Goal: Task Accomplishment & Management: Manage account settings

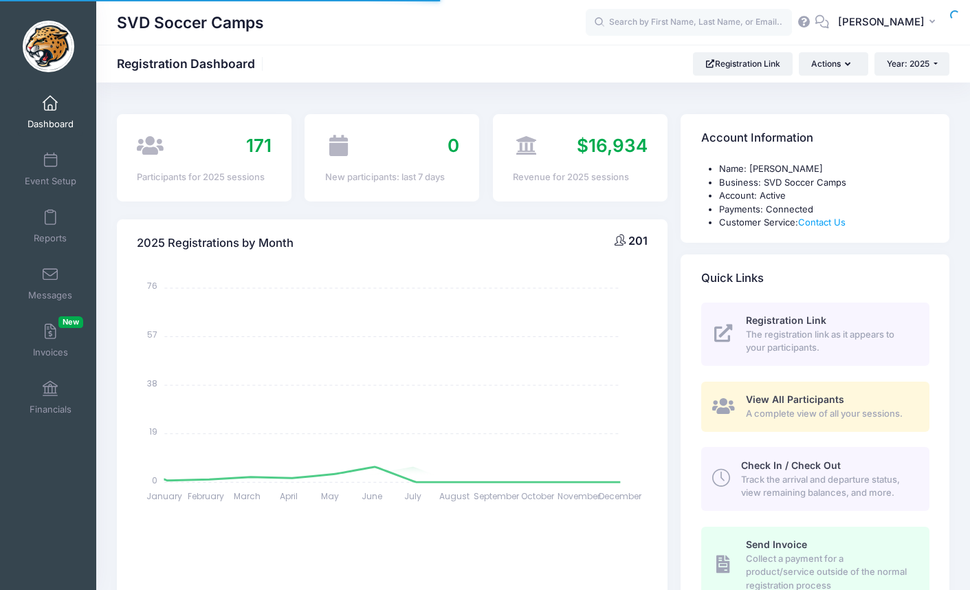
select select
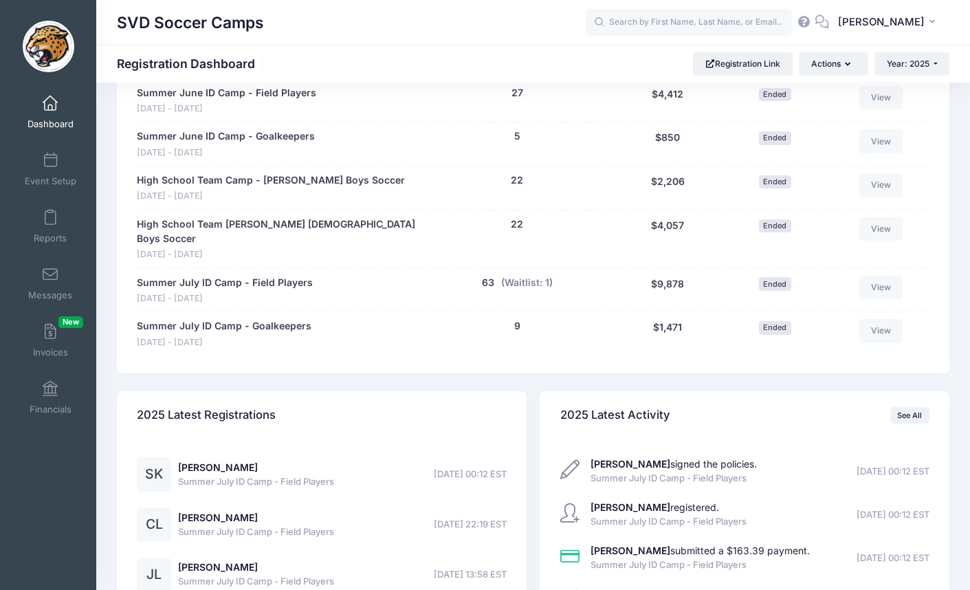
scroll to position [779, 0]
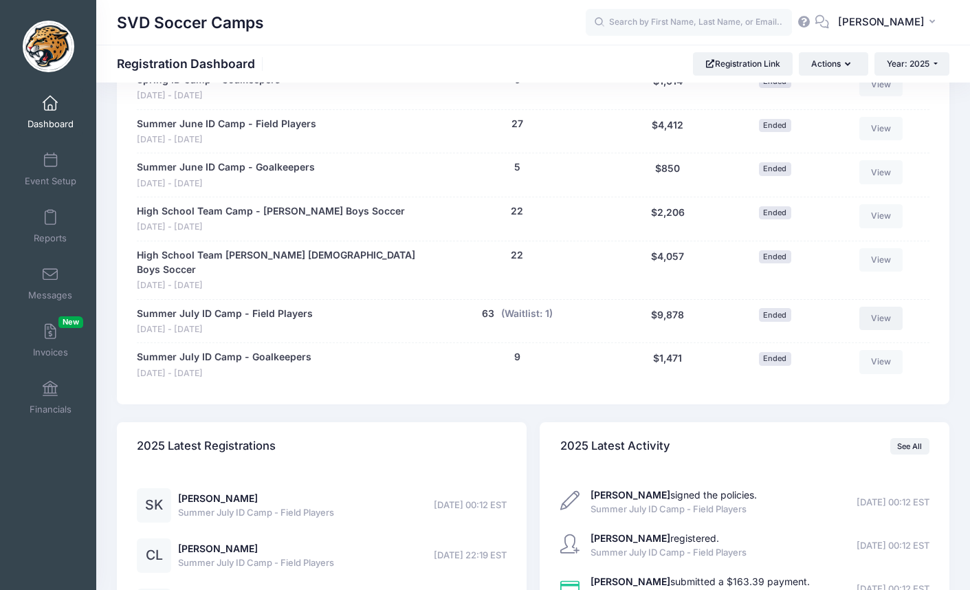
click at [901, 307] on link "View" at bounding box center [881, 318] width 44 height 23
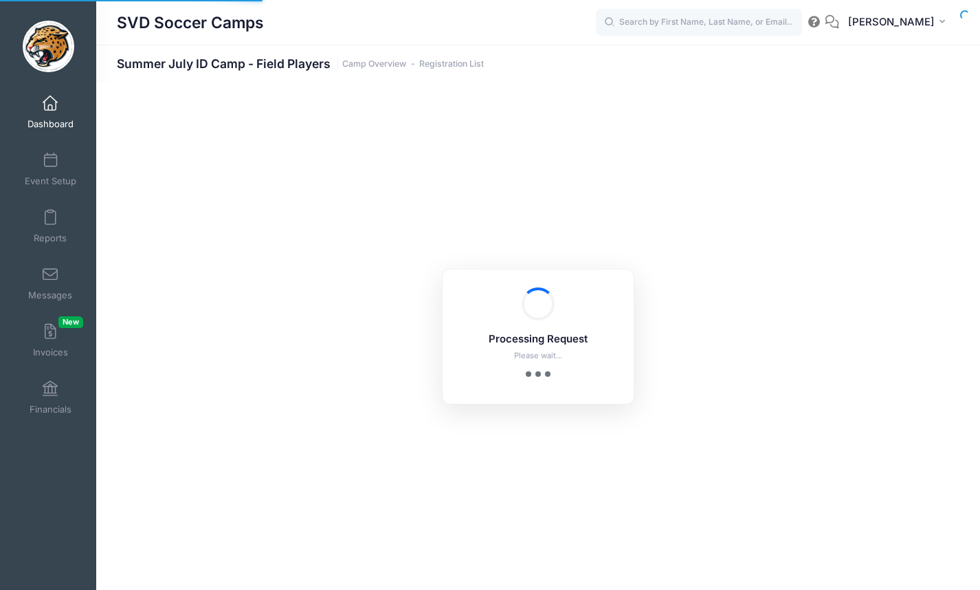
select select "10"
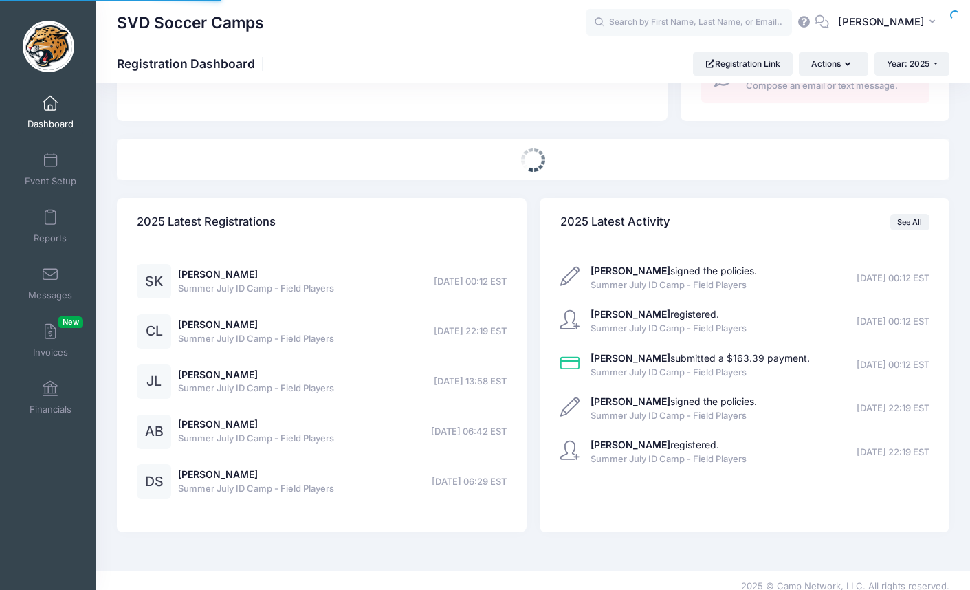
scroll to position [566, 0]
select select
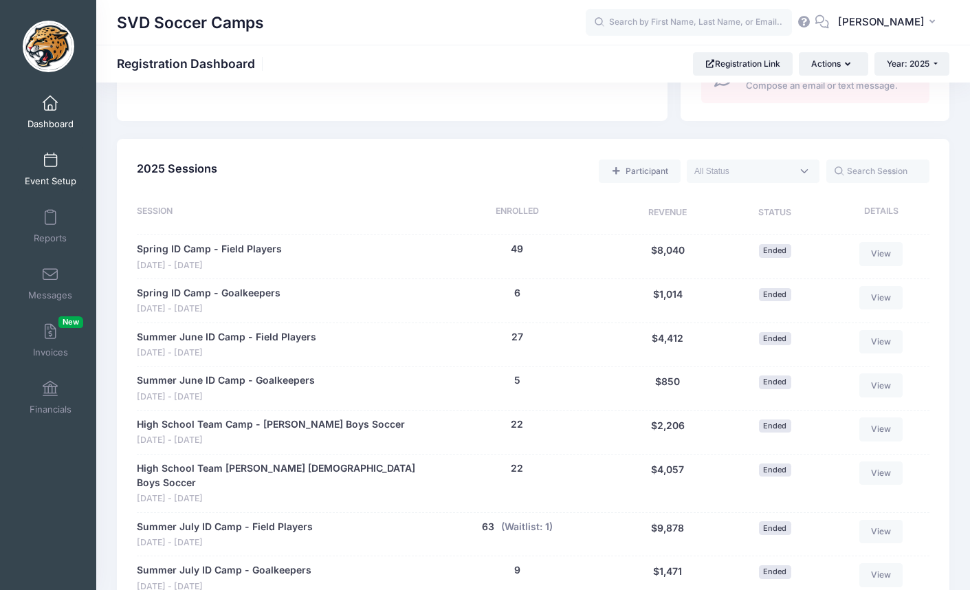
click at [38, 177] on span "Event Setup" at bounding box center [51, 181] width 52 height 12
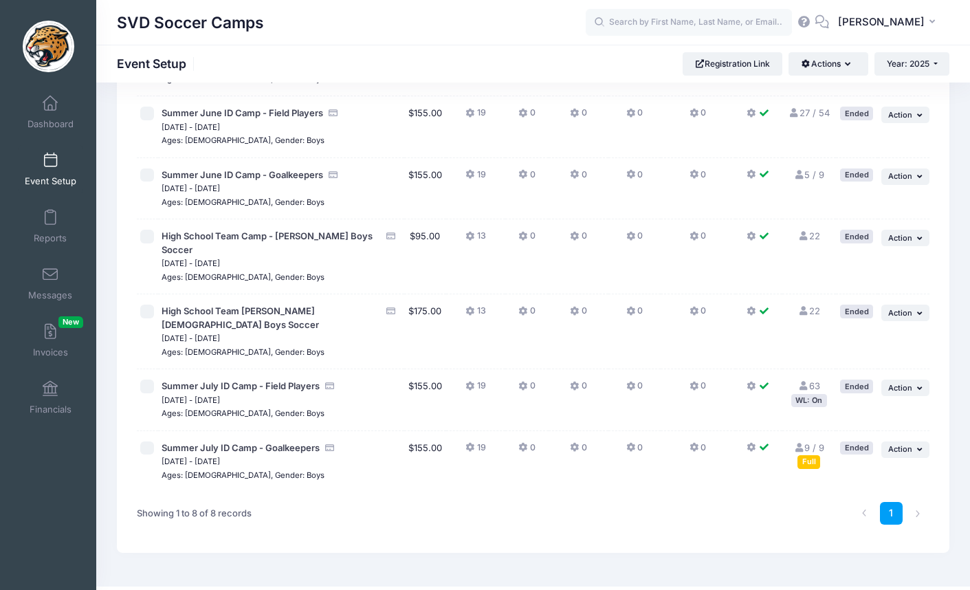
scroll to position [221, 0]
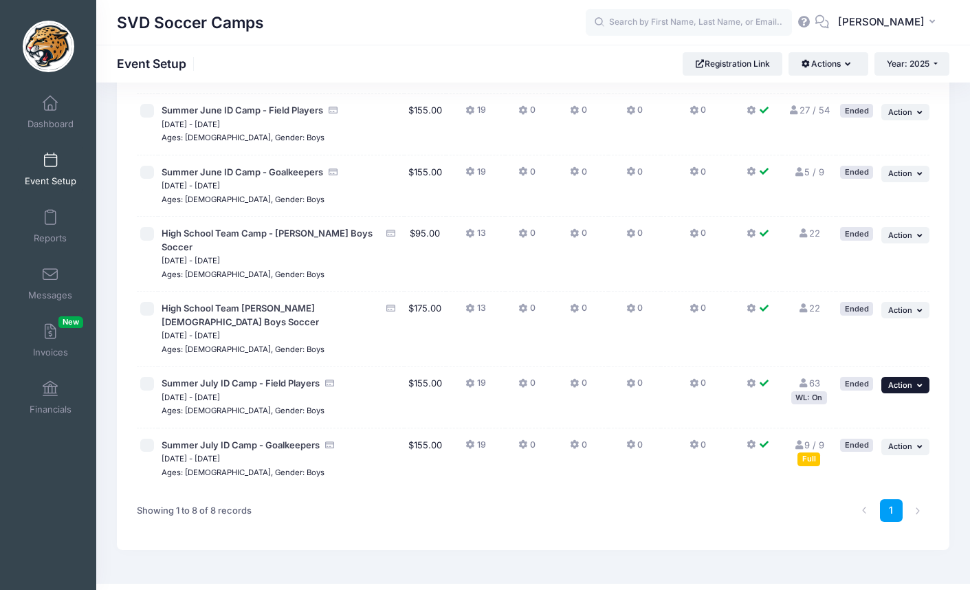
click at [902, 380] on span "Action" at bounding box center [900, 385] width 24 height 10
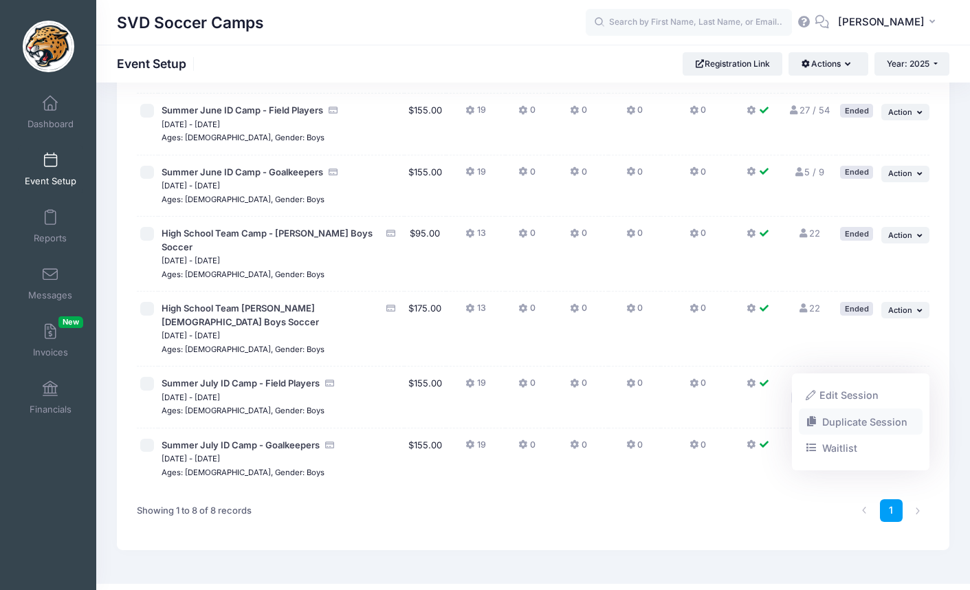
click at [865, 422] on link "Duplicate Session" at bounding box center [861, 421] width 124 height 26
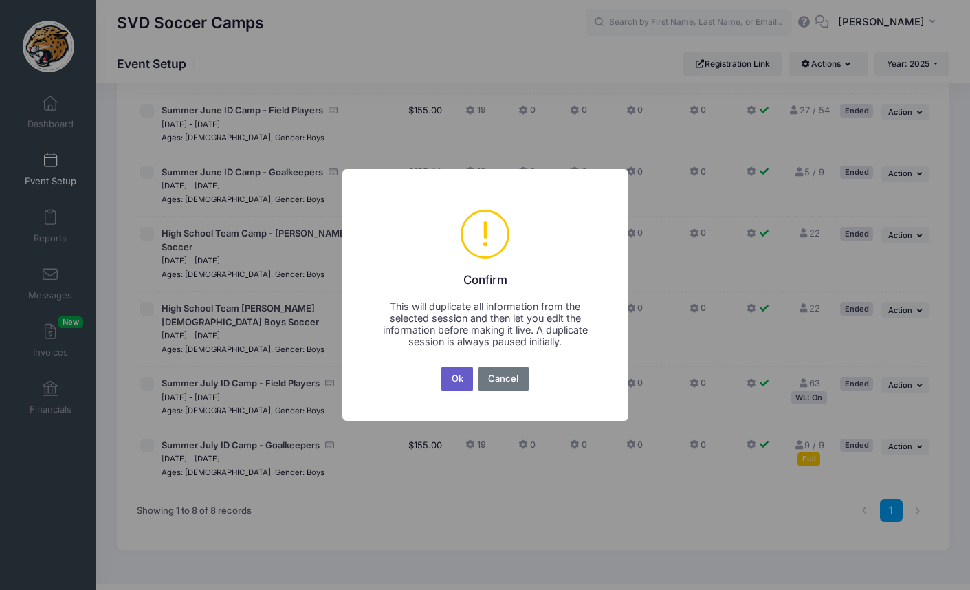
click at [464, 378] on button "Ok" at bounding box center [457, 378] width 32 height 25
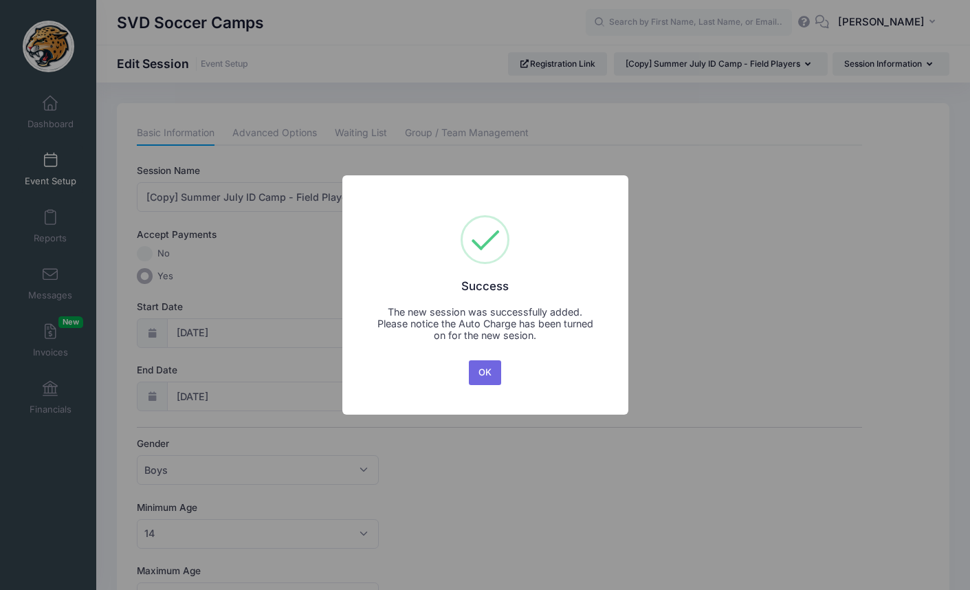
drag, startPoint x: 489, startPoint y: 375, endPoint x: 498, endPoint y: 383, distance: 11.7
click at [489, 375] on button "OK" at bounding box center [485, 372] width 33 height 25
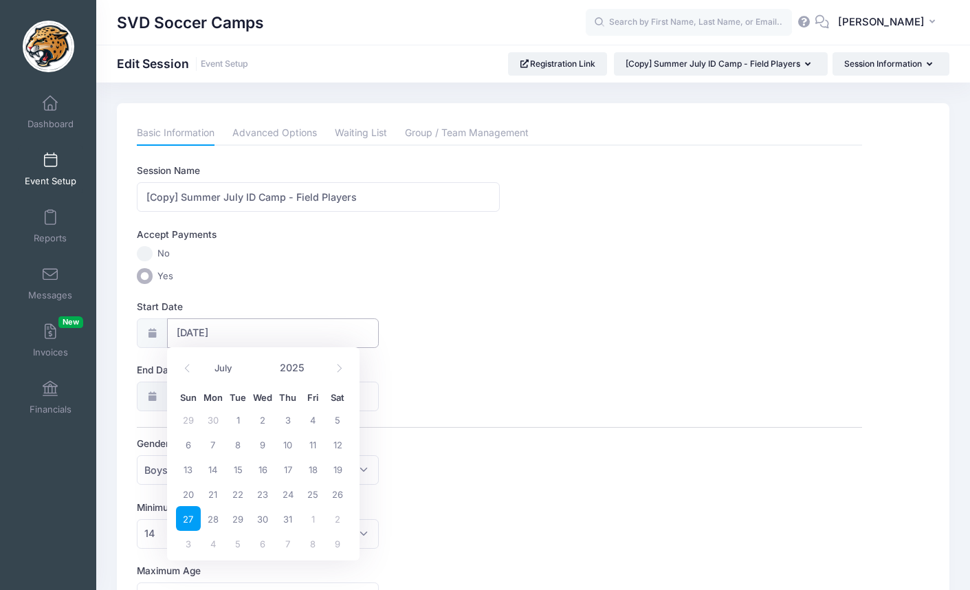
click at [277, 336] on input "07/27/2025" at bounding box center [273, 333] width 212 height 30
click at [335, 365] on icon at bounding box center [339, 368] width 9 height 9
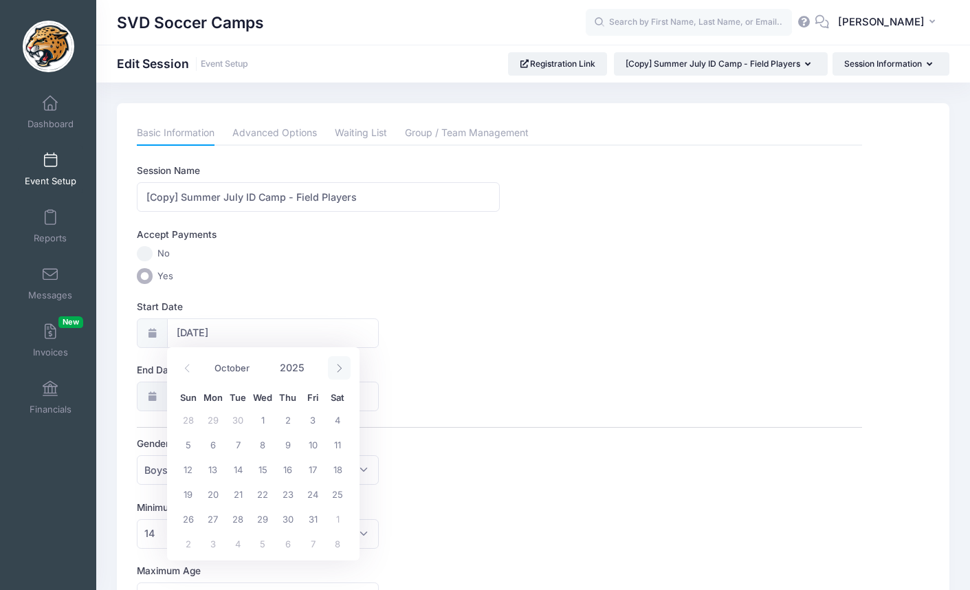
select select "10"
click at [192, 446] on span "2" at bounding box center [188, 444] width 25 height 25
type input "11/02/2025"
type input "11/03/2025"
select select "10"
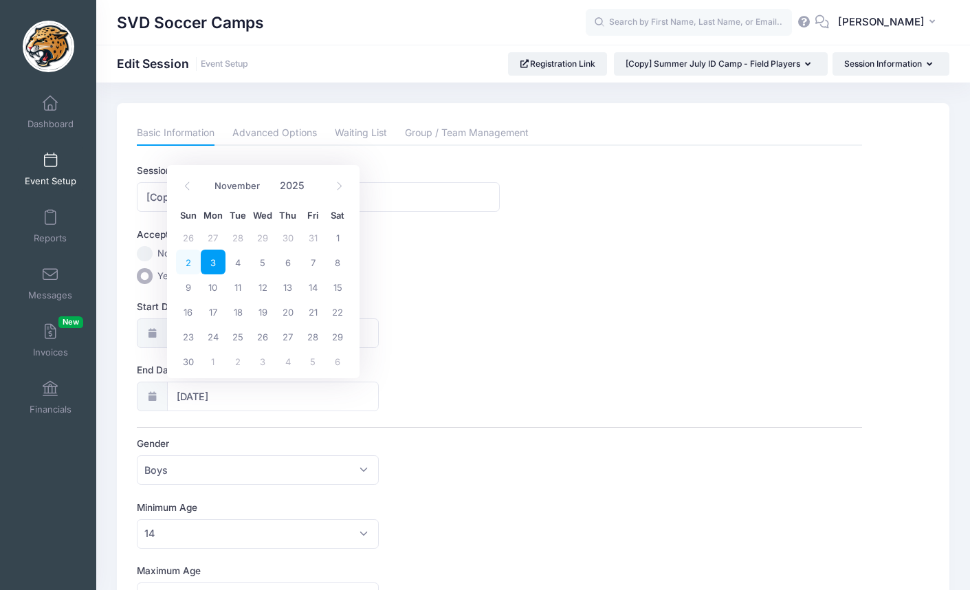
click at [190, 265] on span "2" at bounding box center [188, 261] width 25 height 25
type input "11/02/2025"
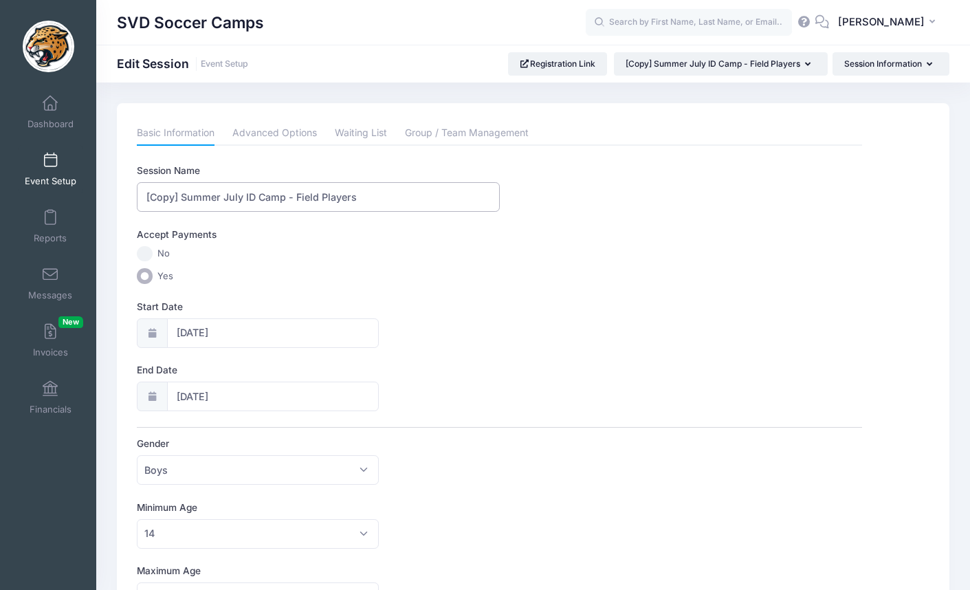
click at [181, 197] on input "[Copy] Summer July ID Camp - Field Players" at bounding box center [318, 197] width 362 height 30
type input "Fall ID Camp - Field Players"
drag, startPoint x: 342, startPoint y: 270, endPoint x: 355, endPoint y: 275, distance: 14.6
click at [344, 270] on label "Yes" at bounding box center [499, 276] width 725 height 16
click at [153, 270] on input "Yes" at bounding box center [145, 276] width 16 height 16
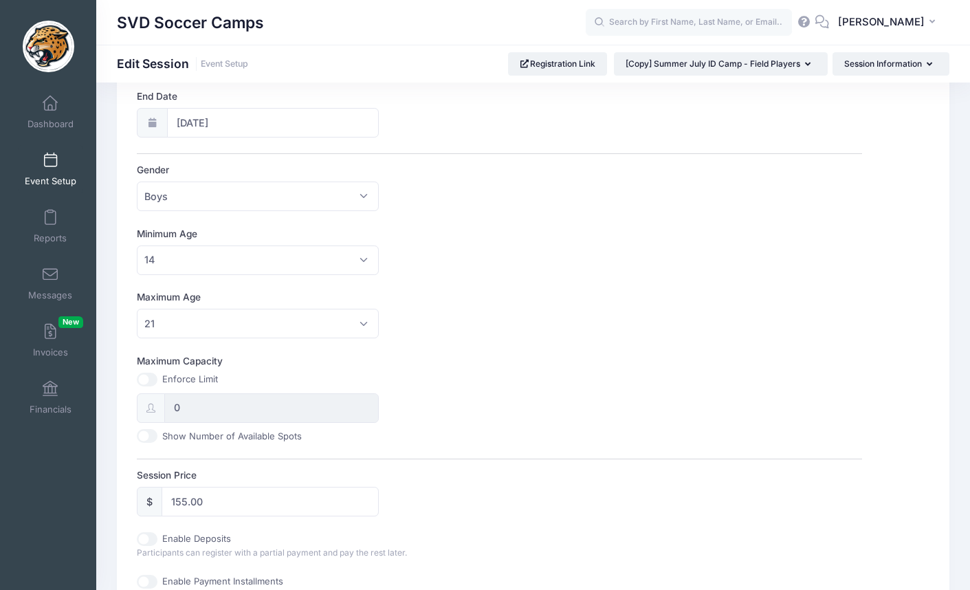
scroll to position [378, 0]
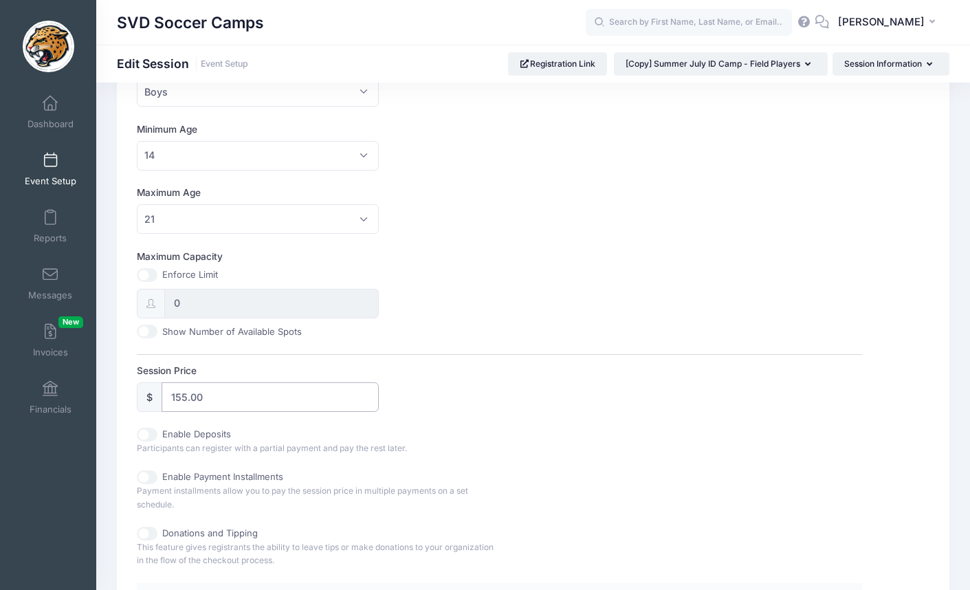
click at [181, 392] on input "155.00" at bounding box center [270, 397] width 217 height 30
type input "175.00"
click at [434, 354] on hr at bounding box center [499, 354] width 725 height 1
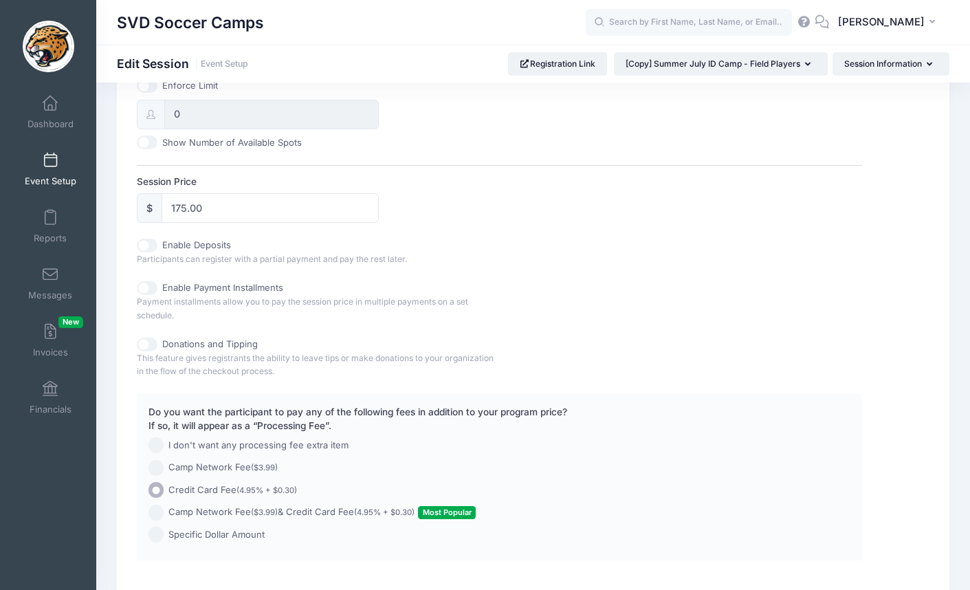
scroll to position [653, 0]
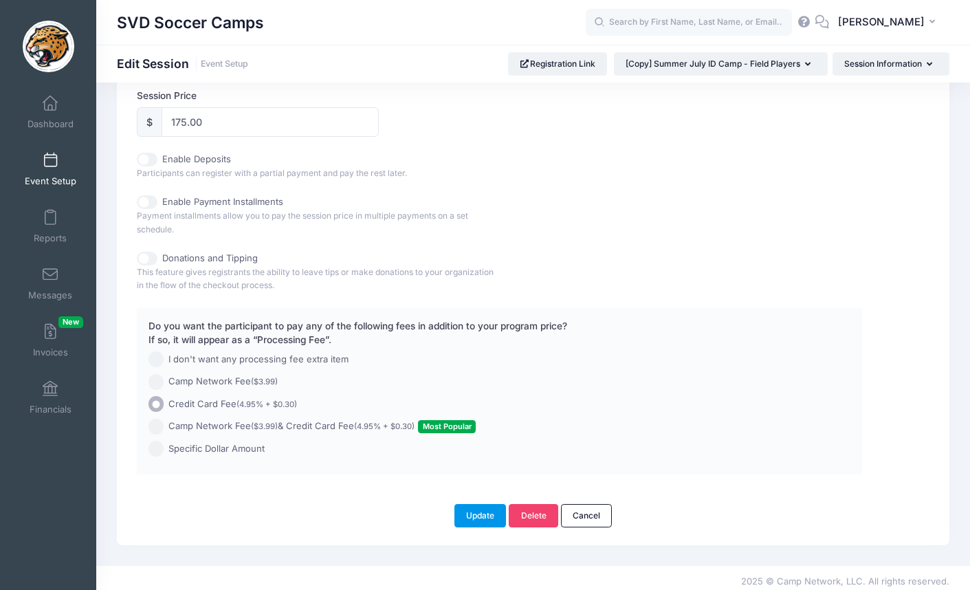
click at [492, 510] on button "Update" at bounding box center [480, 515] width 52 height 23
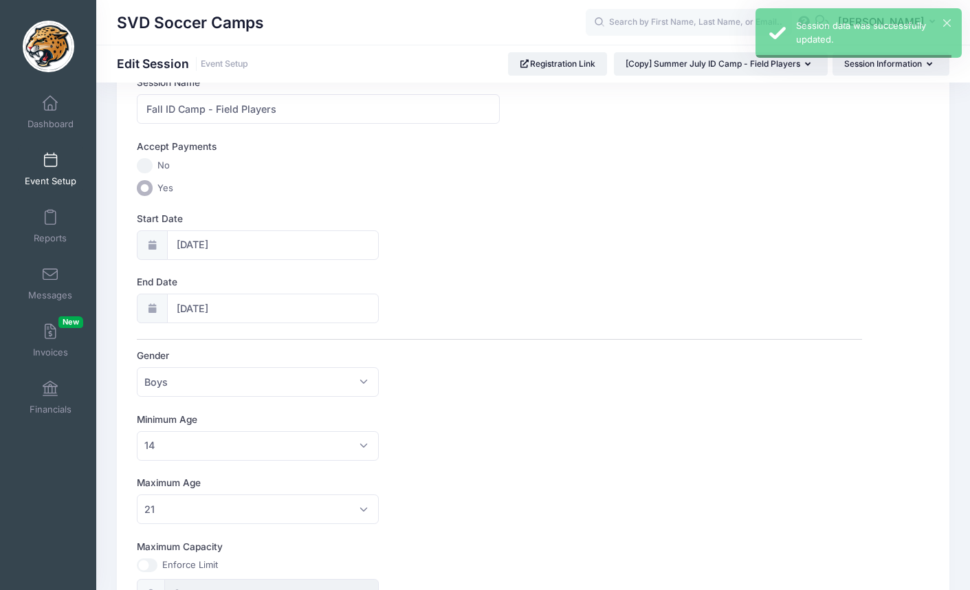
scroll to position [0, 0]
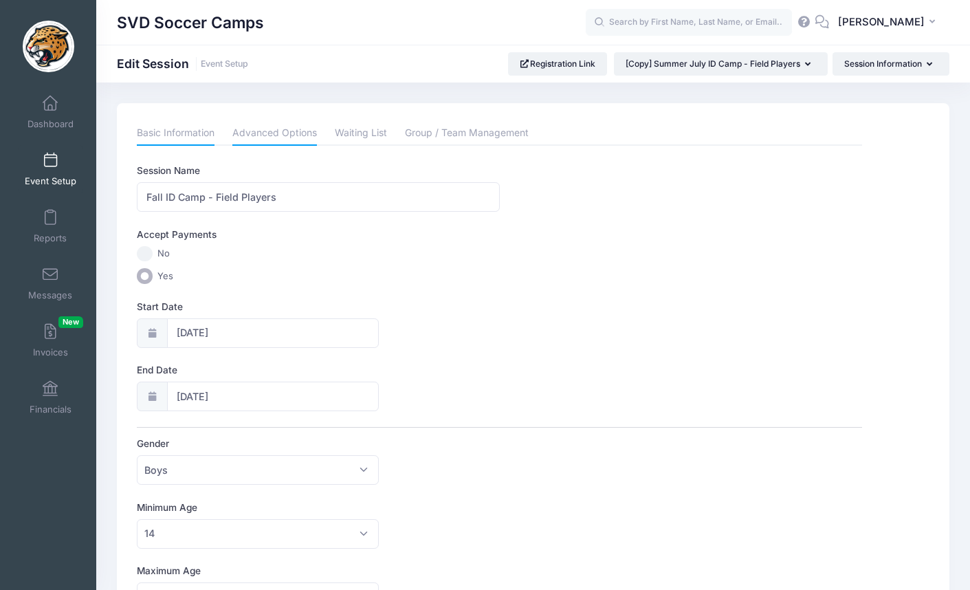
click at [278, 137] on link "Advanced Options" at bounding box center [274, 133] width 85 height 25
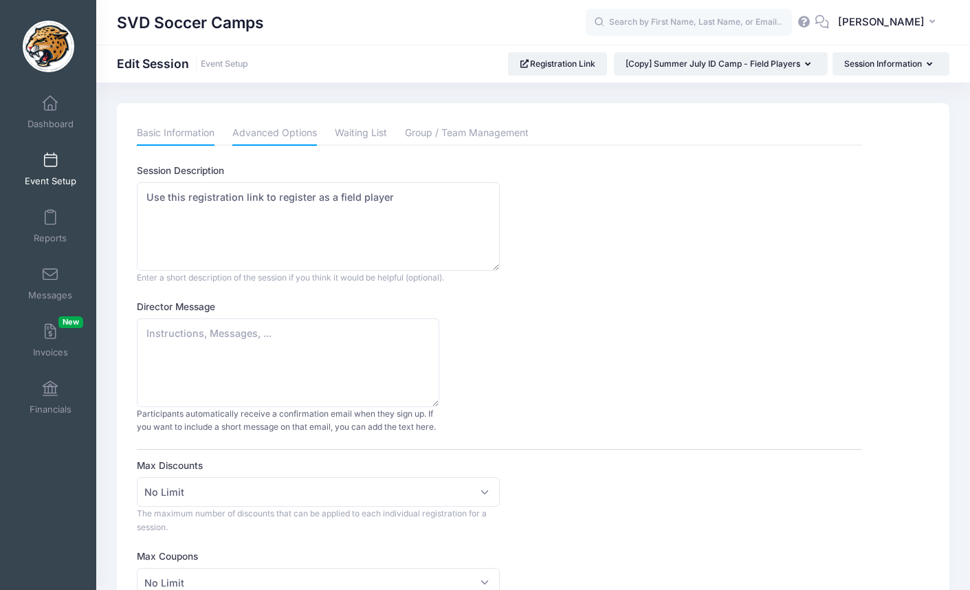
click at [191, 133] on link "Basic Information" at bounding box center [176, 133] width 78 height 25
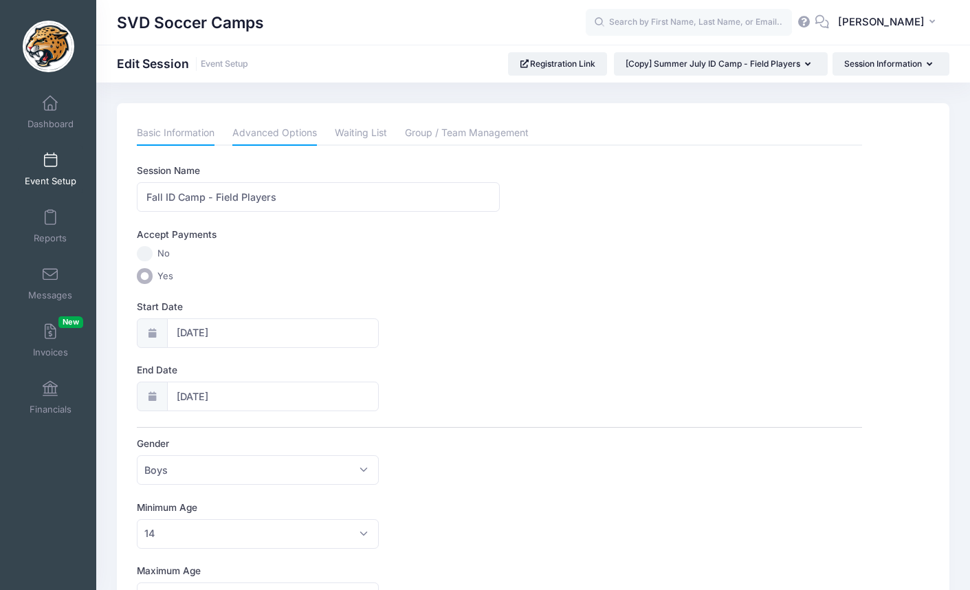
click at [248, 136] on link "Advanced Options" at bounding box center [274, 133] width 85 height 25
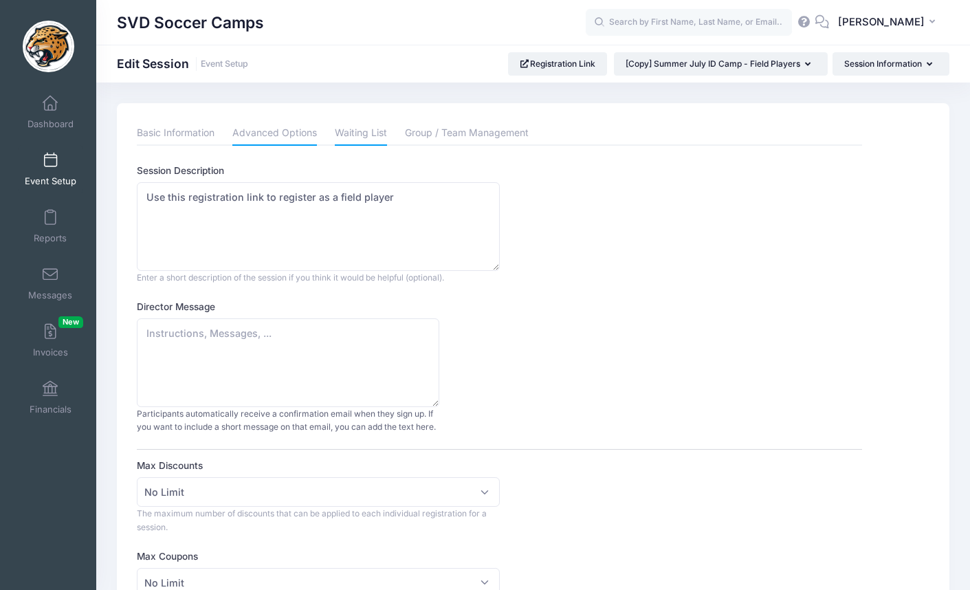
click at [355, 132] on link "Waiting List" at bounding box center [361, 133] width 52 height 25
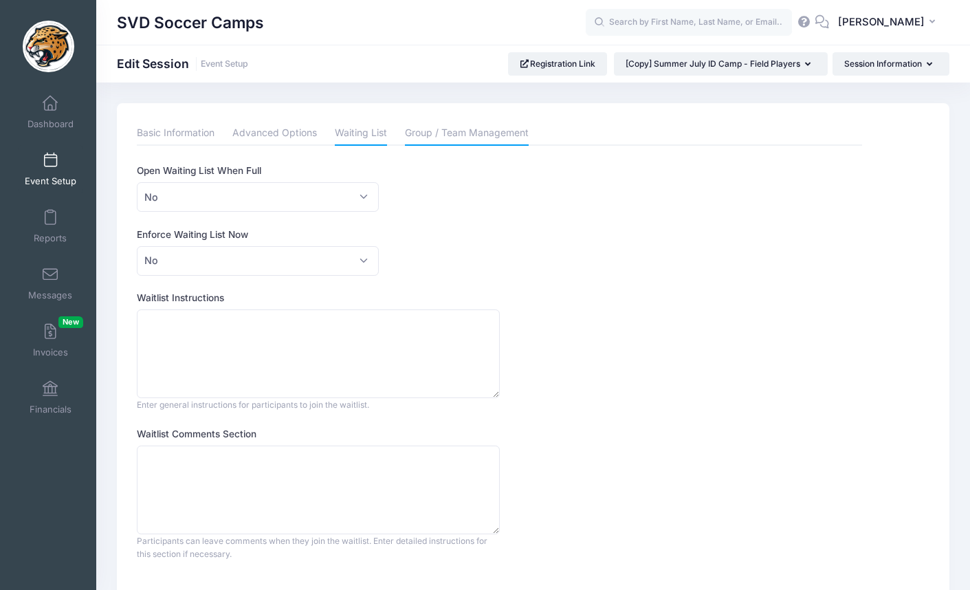
click at [430, 134] on link "Group / Team Management" at bounding box center [467, 133] width 124 height 25
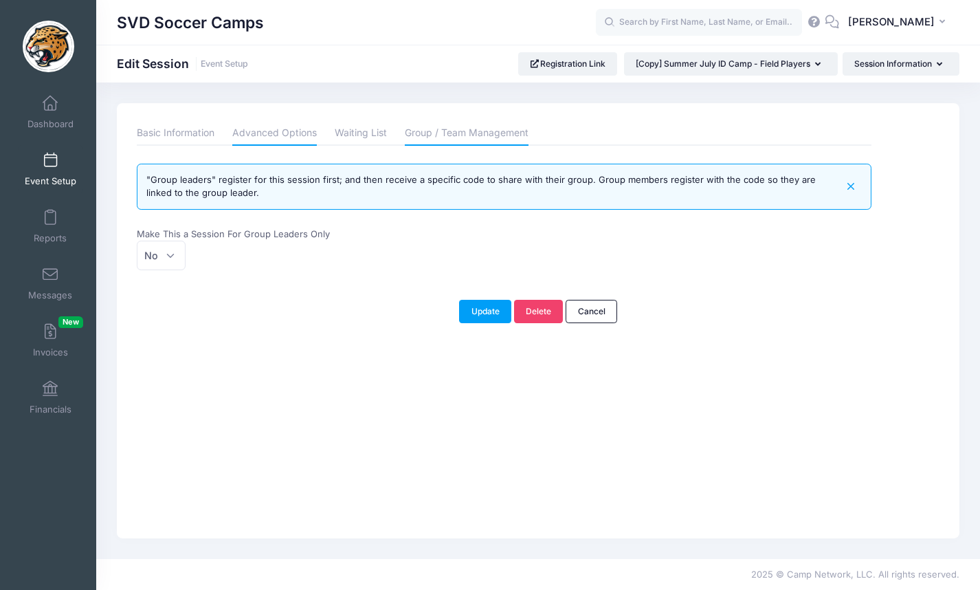
click at [289, 140] on link "Advanced Options" at bounding box center [274, 133] width 85 height 25
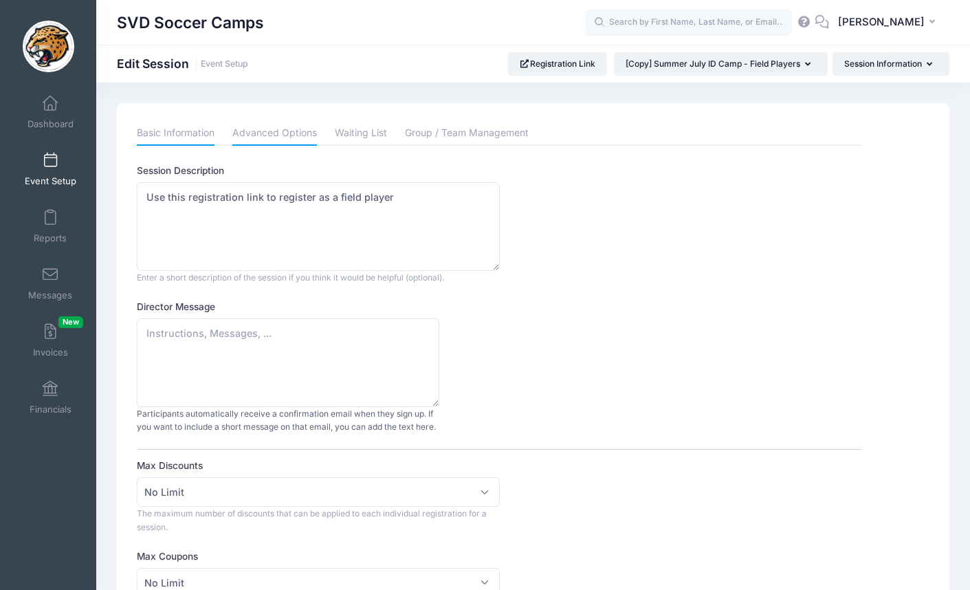
click at [205, 135] on link "Basic Information" at bounding box center [176, 133] width 78 height 25
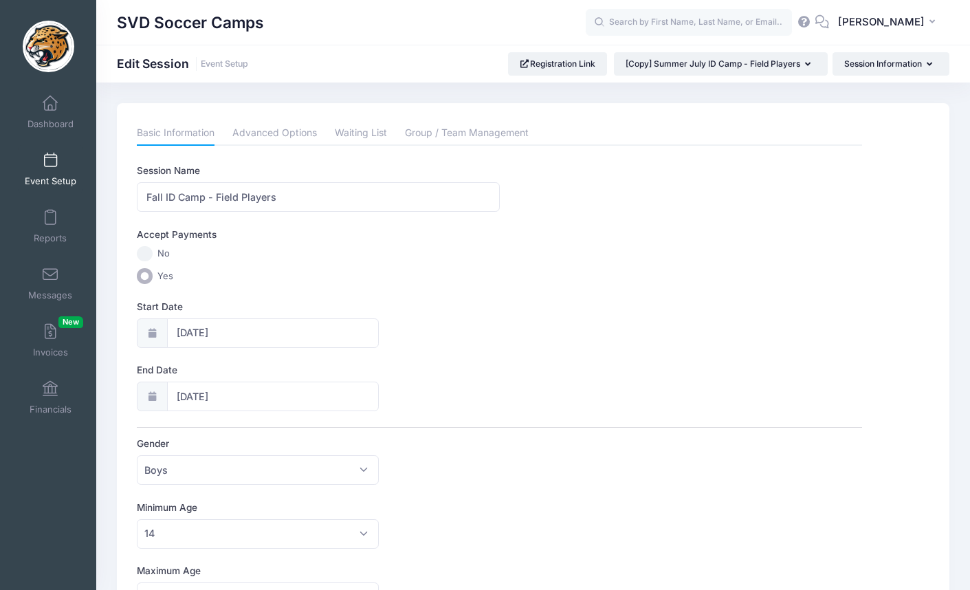
click at [49, 173] on link "Event Setup" at bounding box center [50, 169] width 65 height 48
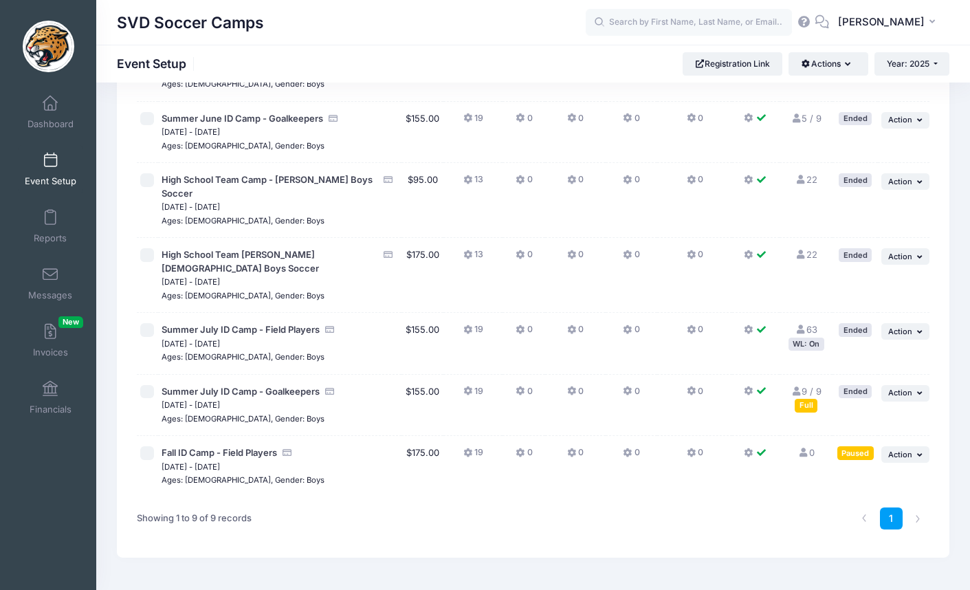
scroll to position [284, 0]
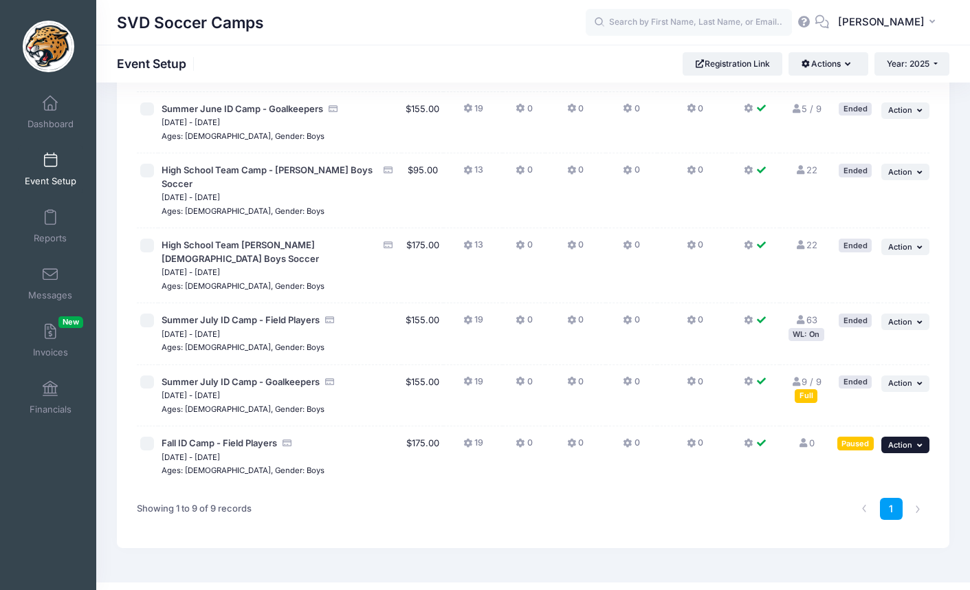
click at [912, 436] on button "... Action" at bounding box center [905, 444] width 48 height 16
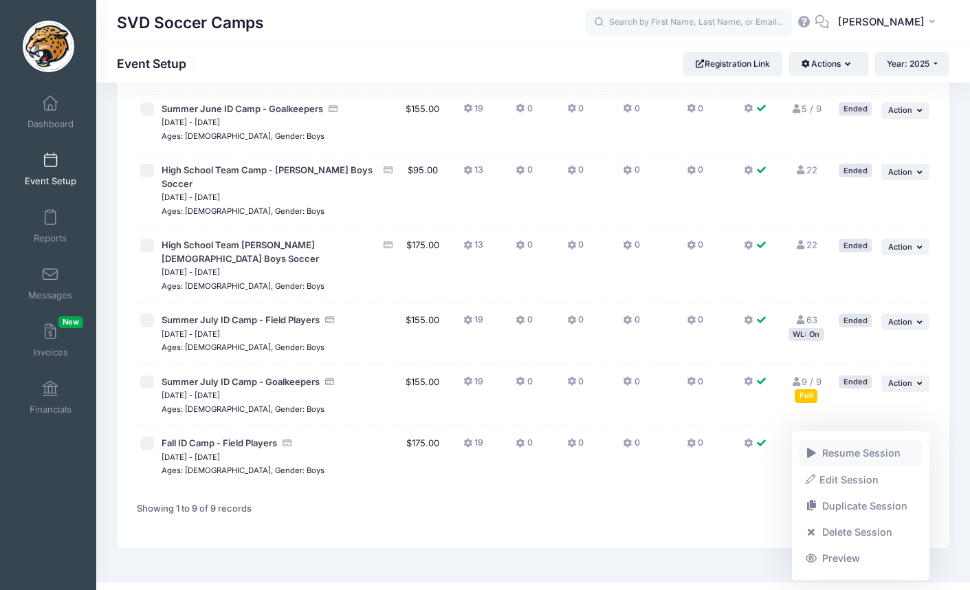
click at [873, 454] on link "Resume Session" at bounding box center [861, 453] width 124 height 26
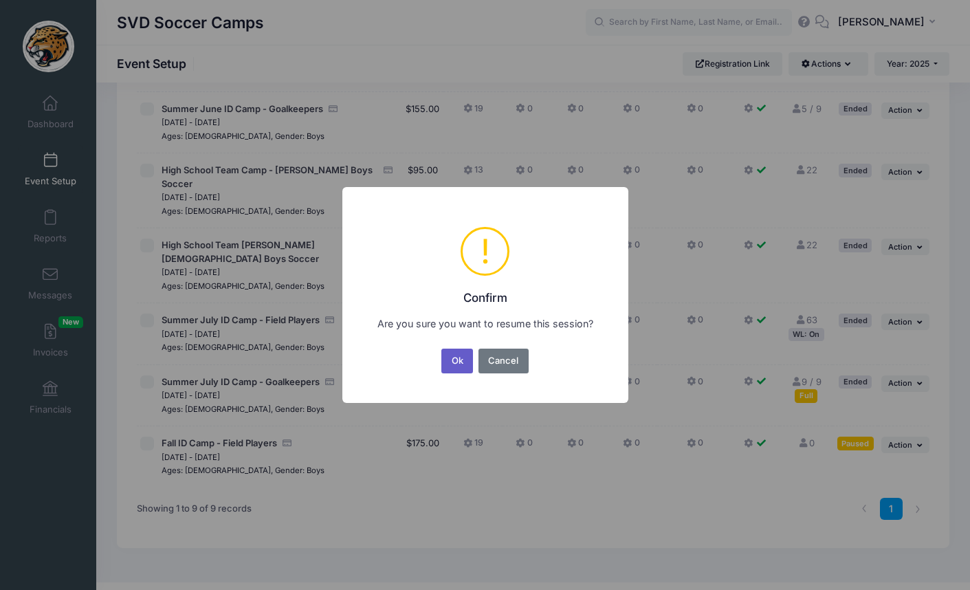
click at [461, 363] on button "Ok" at bounding box center [457, 360] width 32 height 25
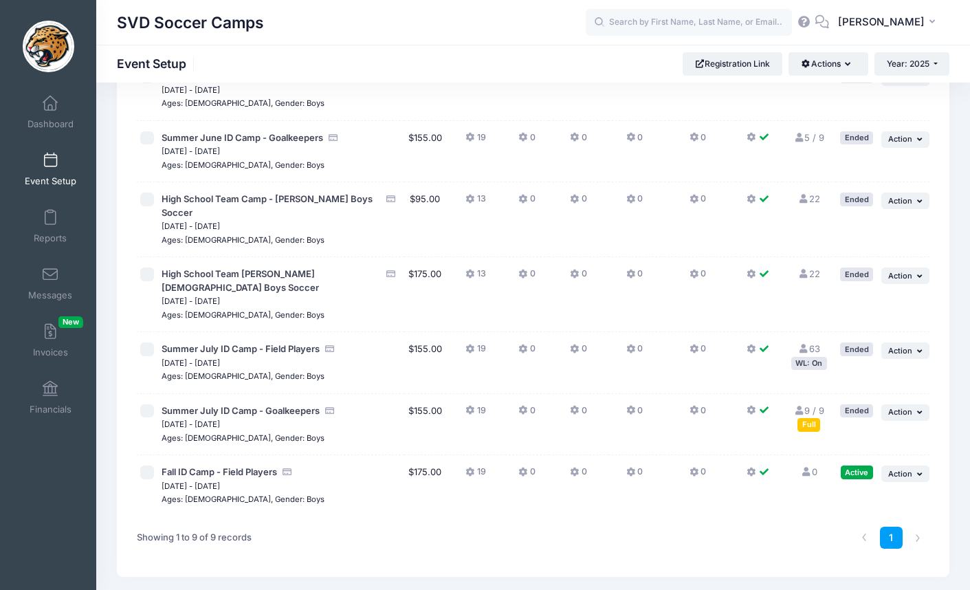
scroll to position [284, 0]
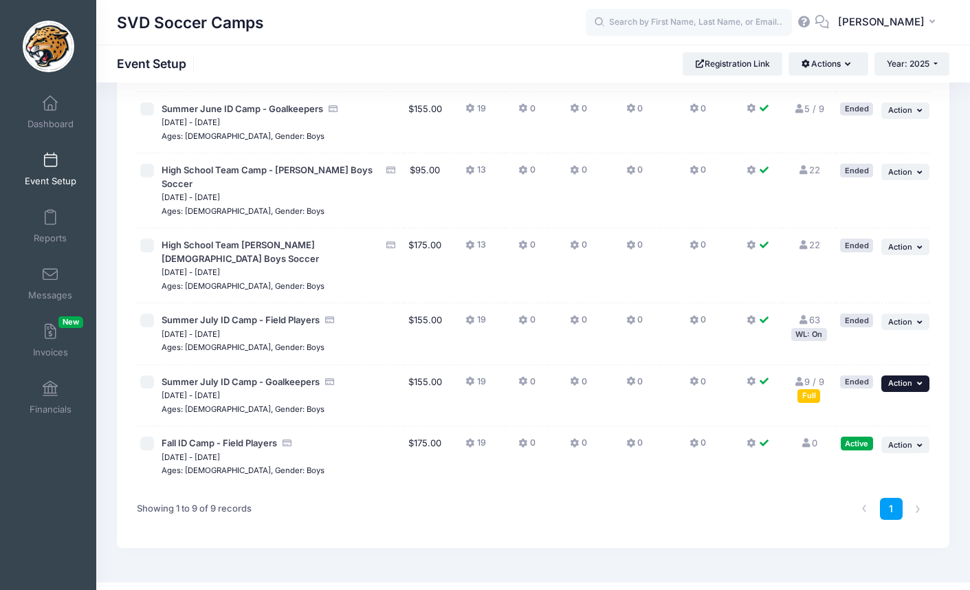
click at [898, 378] on span "Action" at bounding box center [900, 383] width 24 height 10
click at [868, 392] on link "Edit Session" at bounding box center [861, 392] width 124 height 26
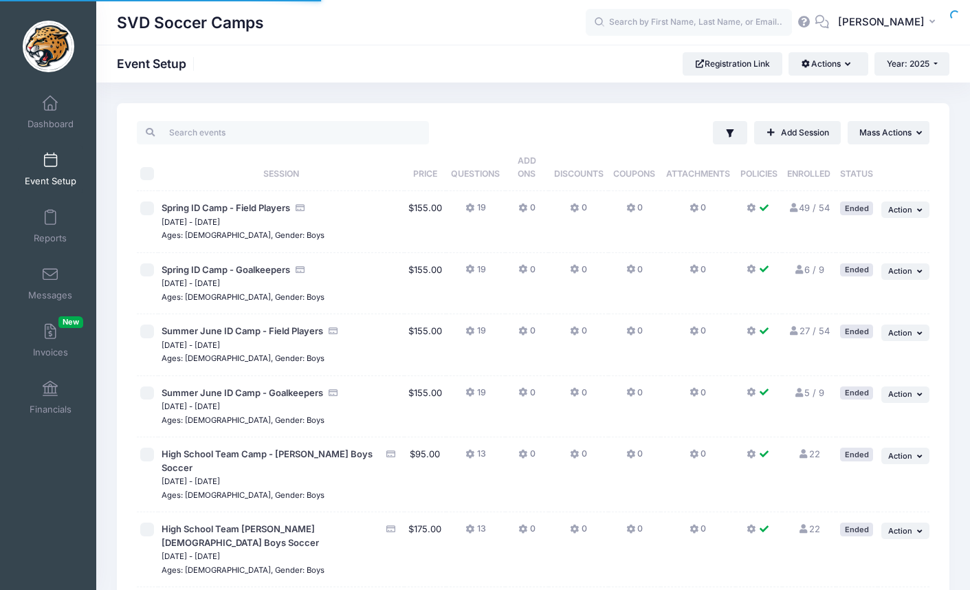
scroll to position [284, 0]
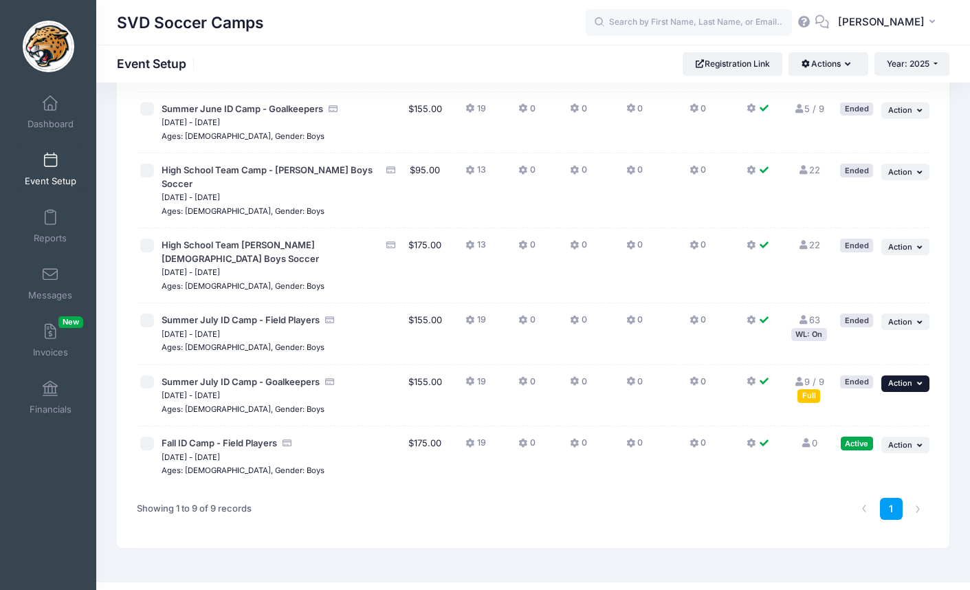
click at [900, 378] on span "Action" at bounding box center [900, 383] width 24 height 10
click at [882, 421] on link "Duplicate Session" at bounding box center [861, 418] width 124 height 26
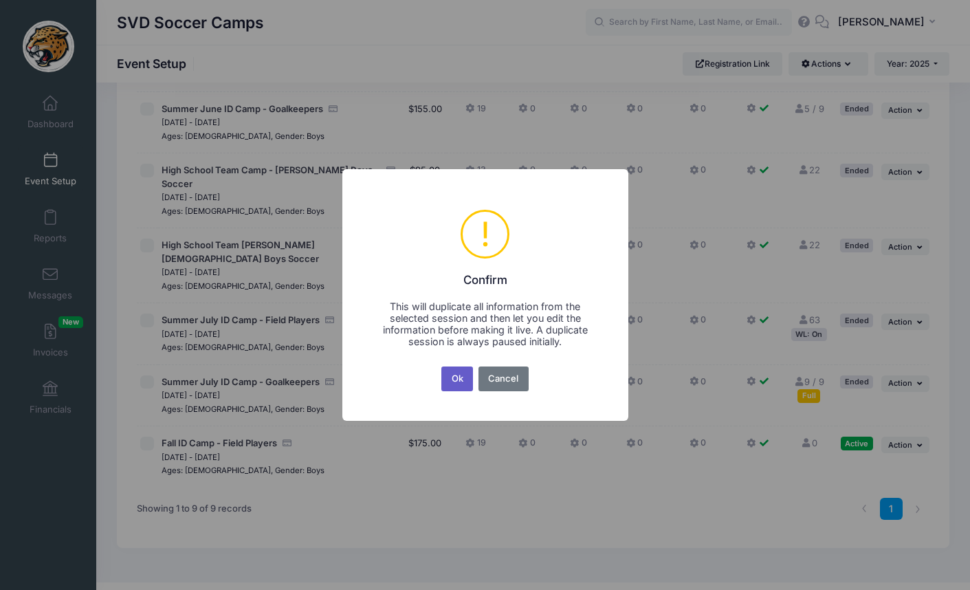
click at [447, 372] on button "Ok" at bounding box center [457, 378] width 32 height 25
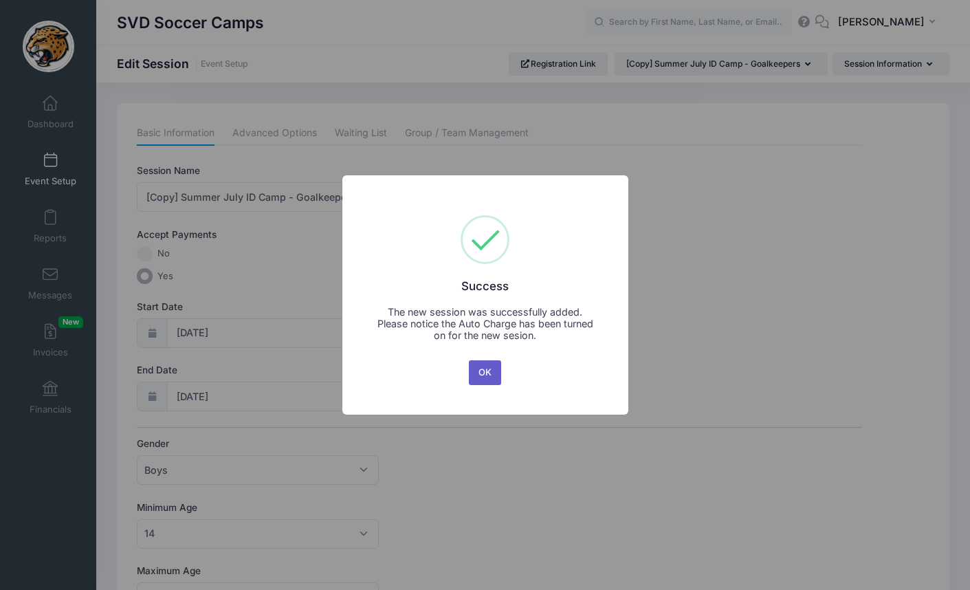
click at [484, 372] on button "OK" at bounding box center [485, 372] width 33 height 25
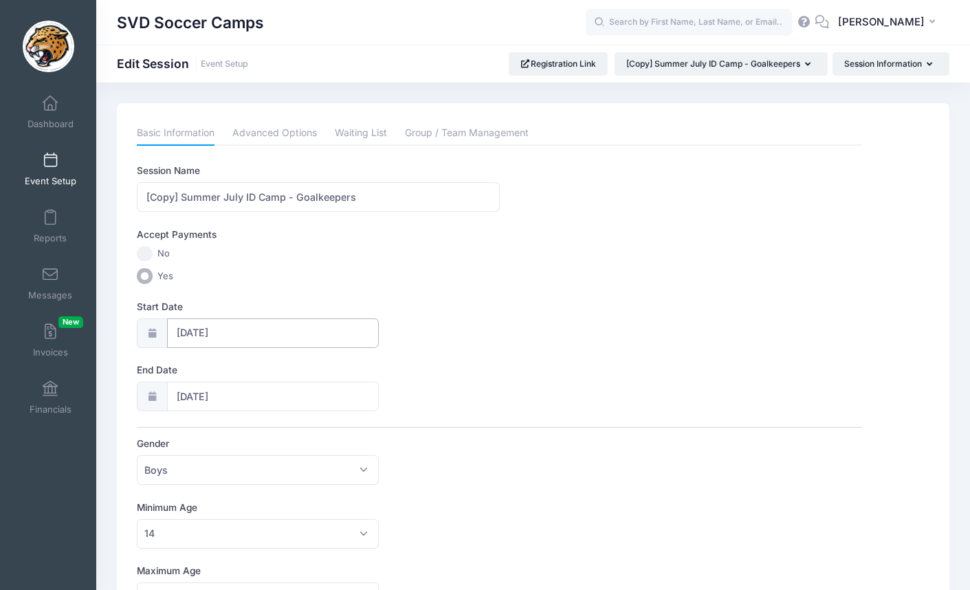
click at [279, 333] on input "07/27/2025" at bounding box center [273, 333] width 212 height 30
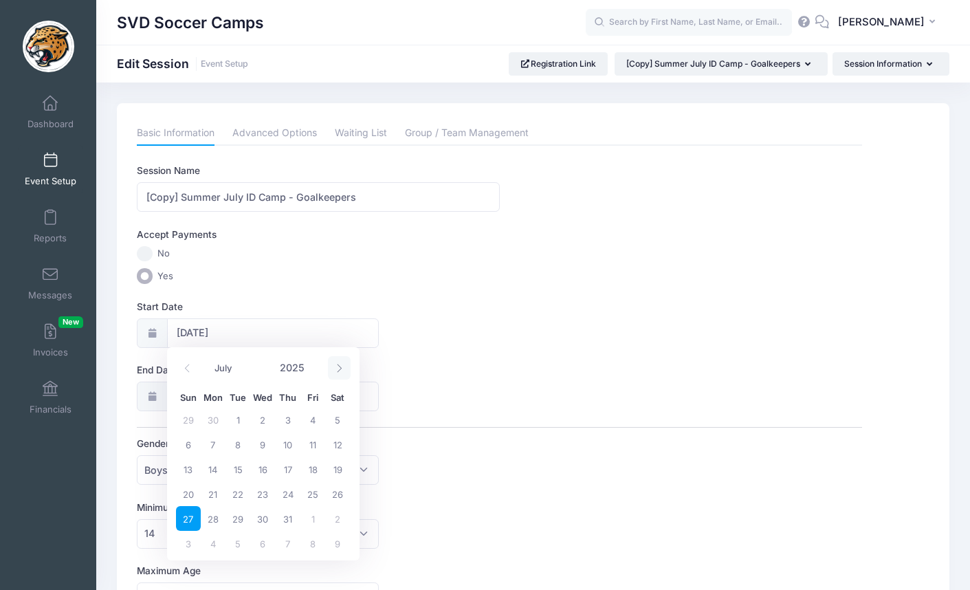
click at [336, 365] on icon at bounding box center [339, 368] width 9 height 9
click at [336, 364] on icon at bounding box center [339, 368] width 9 height 9
select select "10"
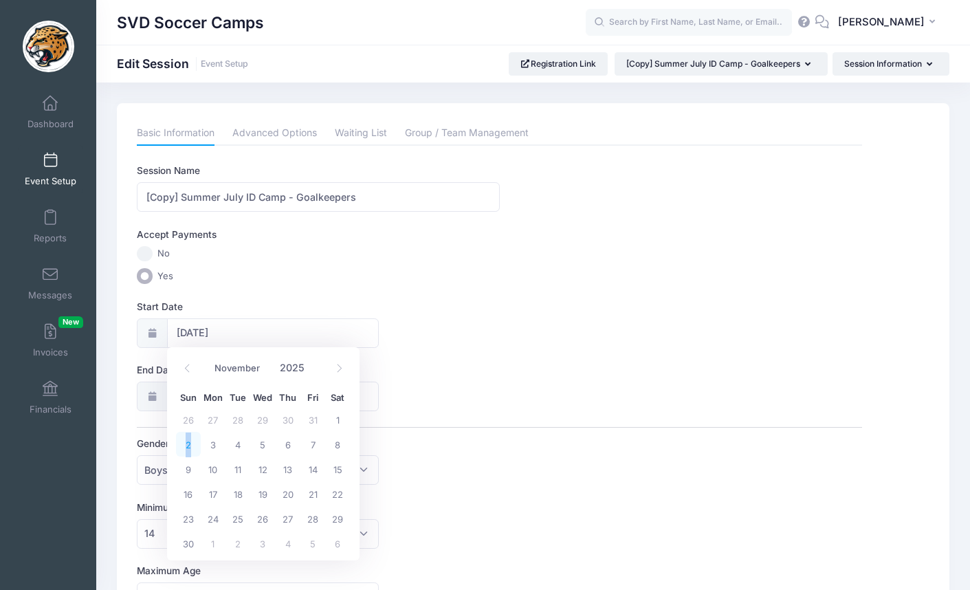
click at [188, 443] on span "2" at bounding box center [188, 444] width 25 height 25
type input "11/02/2025"
type input "11/03/2025"
select select "10"
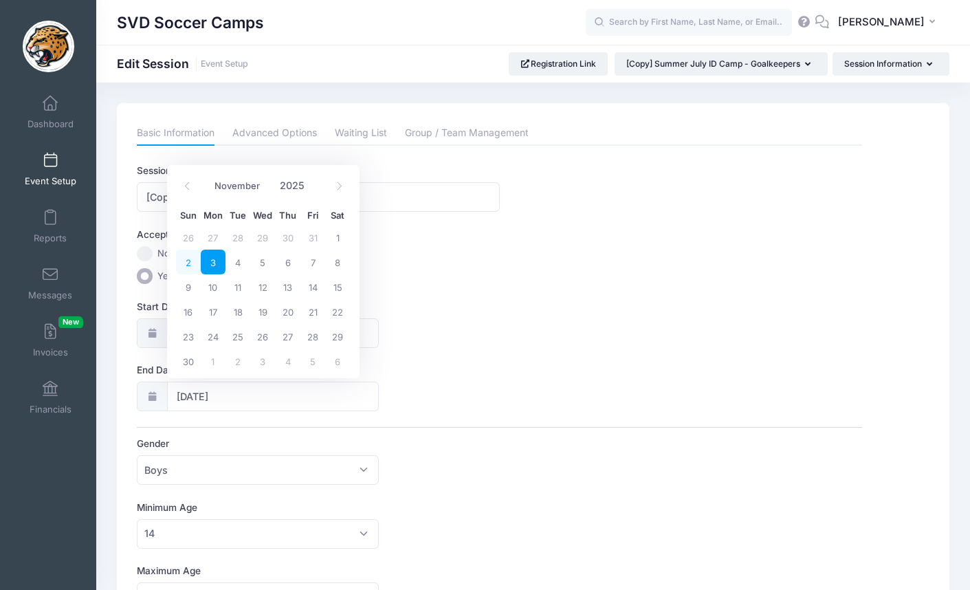
click at [188, 265] on span "2" at bounding box center [188, 261] width 25 height 25
type input "11/02/2025"
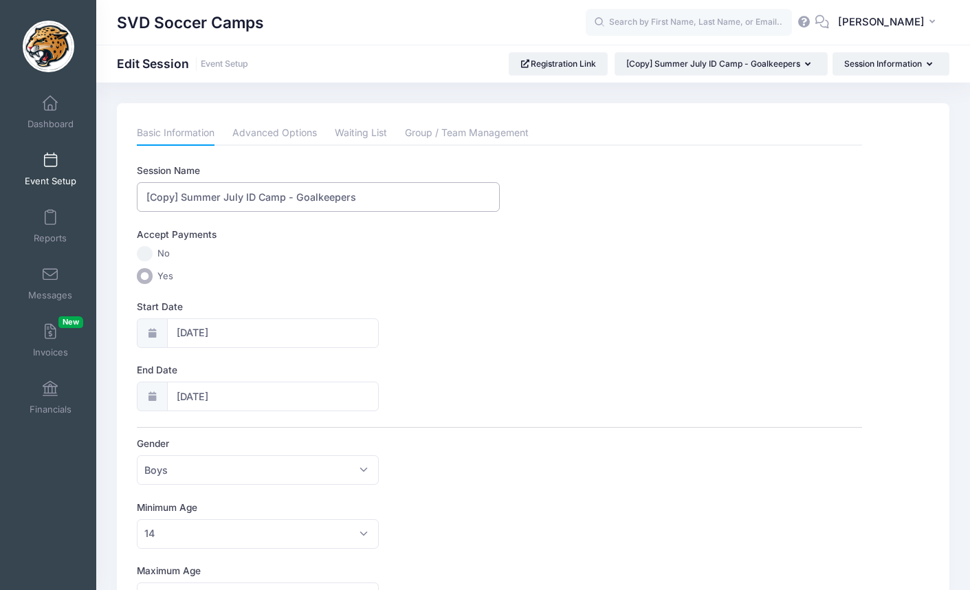
drag, startPoint x: 243, startPoint y: 197, endPoint x: 122, endPoint y: 193, distance: 121.0
type input "Fall ID Camp - Goalkeepers"
drag, startPoint x: 469, startPoint y: 277, endPoint x: 476, endPoint y: 285, distance: 11.2
click at [468, 278] on label "Yes" at bounding box center [499, 276] width 725 height 16
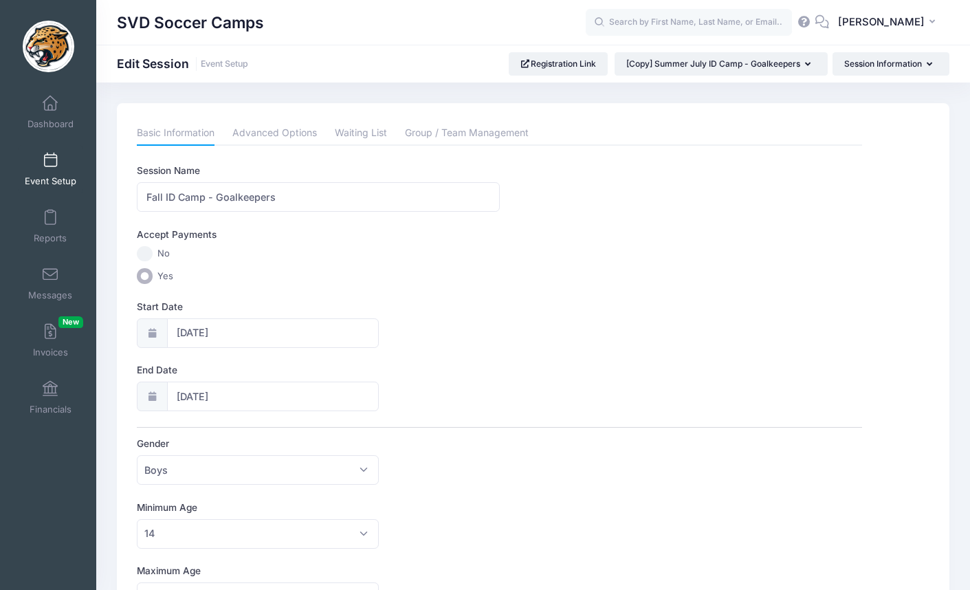
click at [153, 278] on input "Yes" at bounding box center [145, 276] width 16 height 16
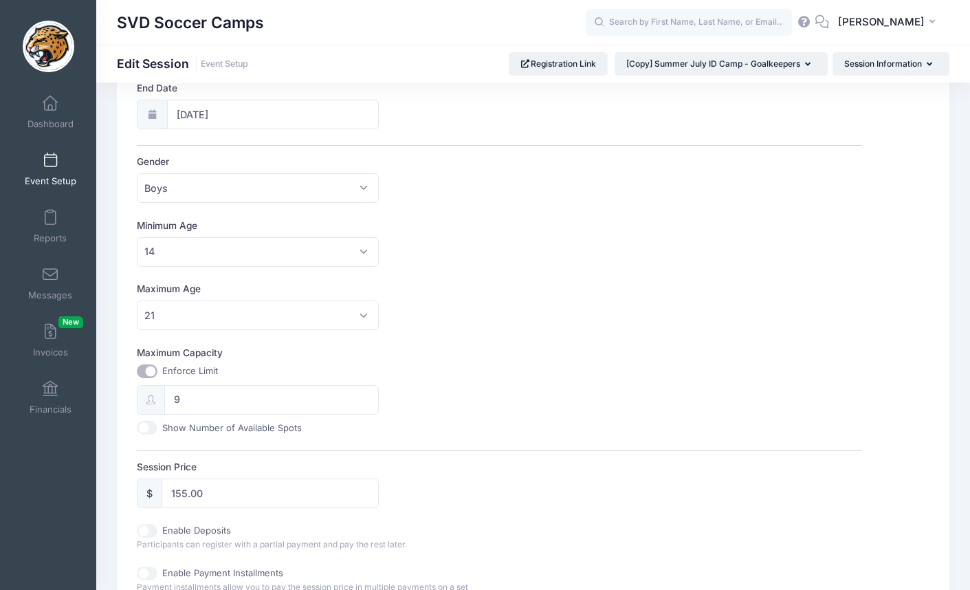
scroll to position [398, 0]
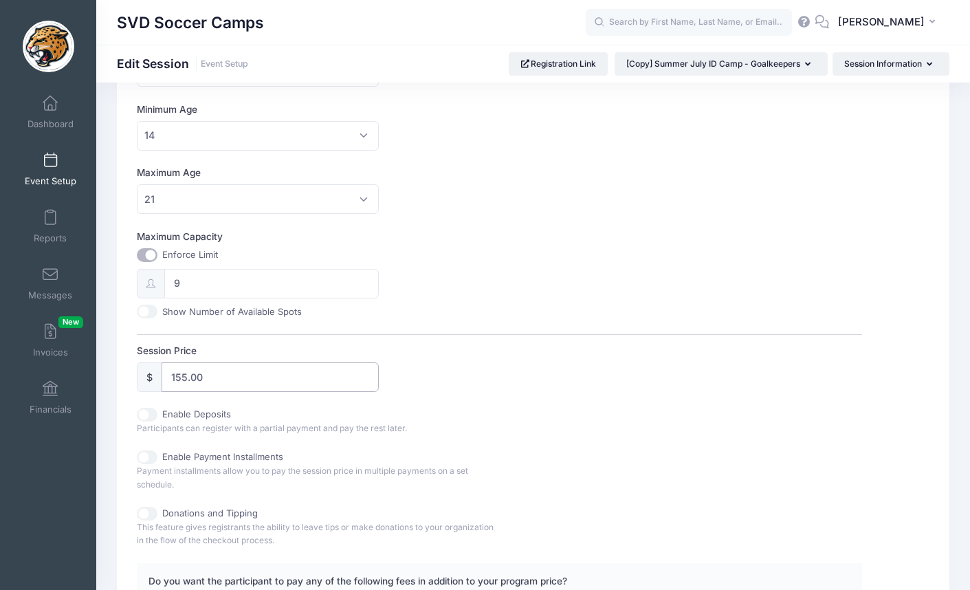
click at [181, 369] on input "155.00" at bounding box center [270, 377] width 217 height 30
type input "175.00"
click at [422, 344] on label "Session Price" at bounding box center [318, 351] width 362 height 14
click at [379, 362] on input "175.00" at bounding box center [270, 377] width 217 height 30
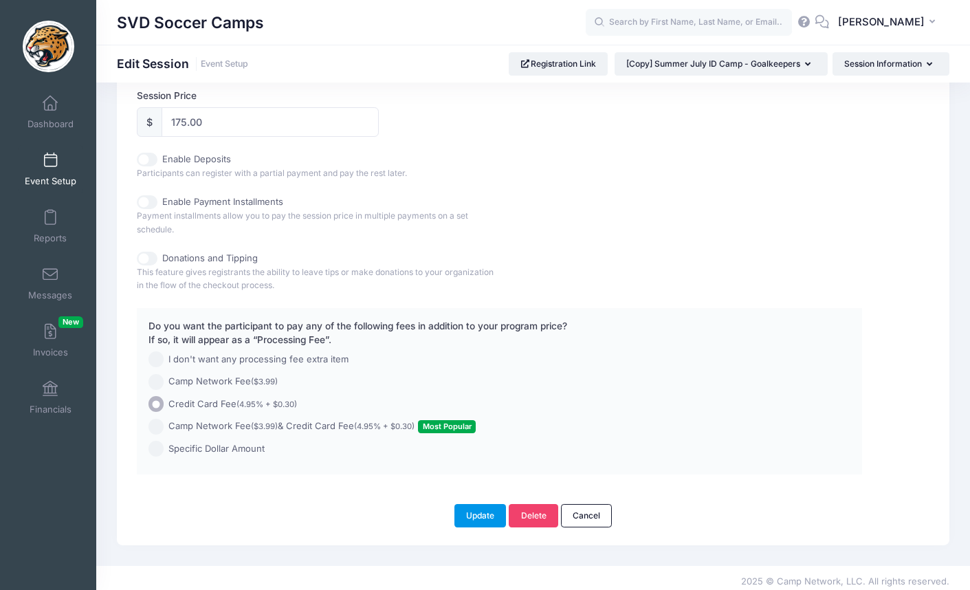
click at [482, 507] on button "Update" at bounding box center [480, 515] width 52 height 23
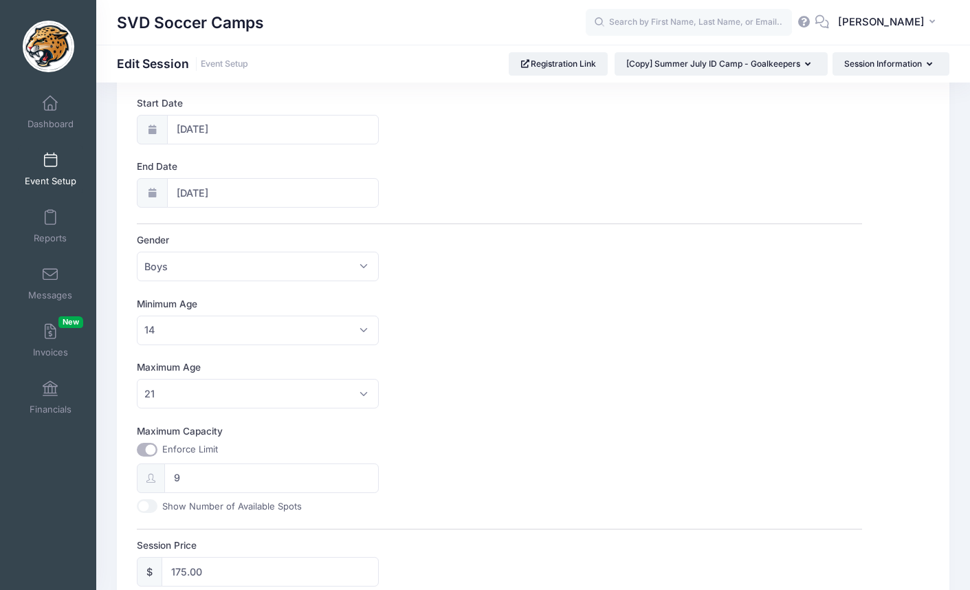
scroll to position [0, 0]
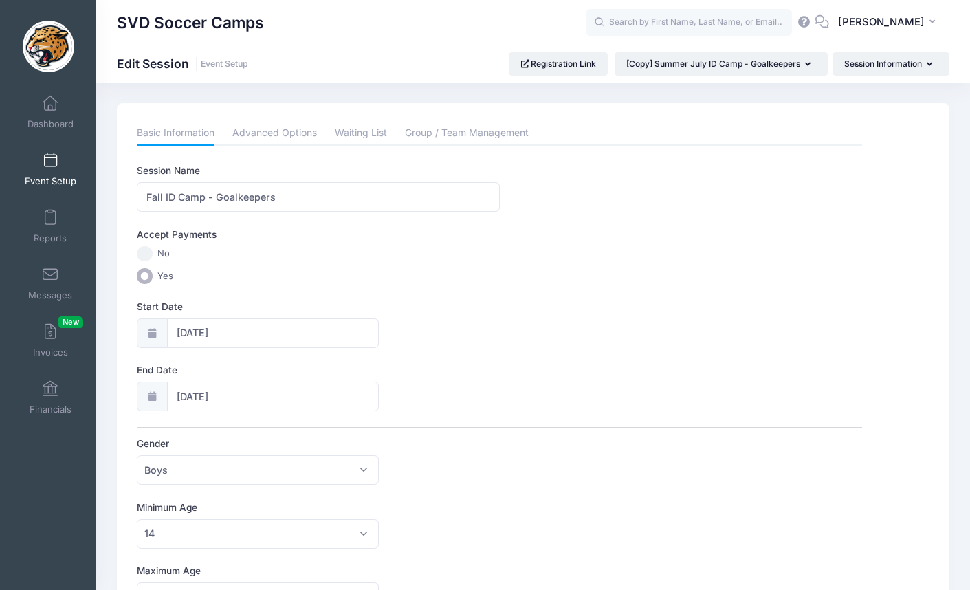
click at [50, 164] on span at bounding box center [50, 160] width 0 height 15
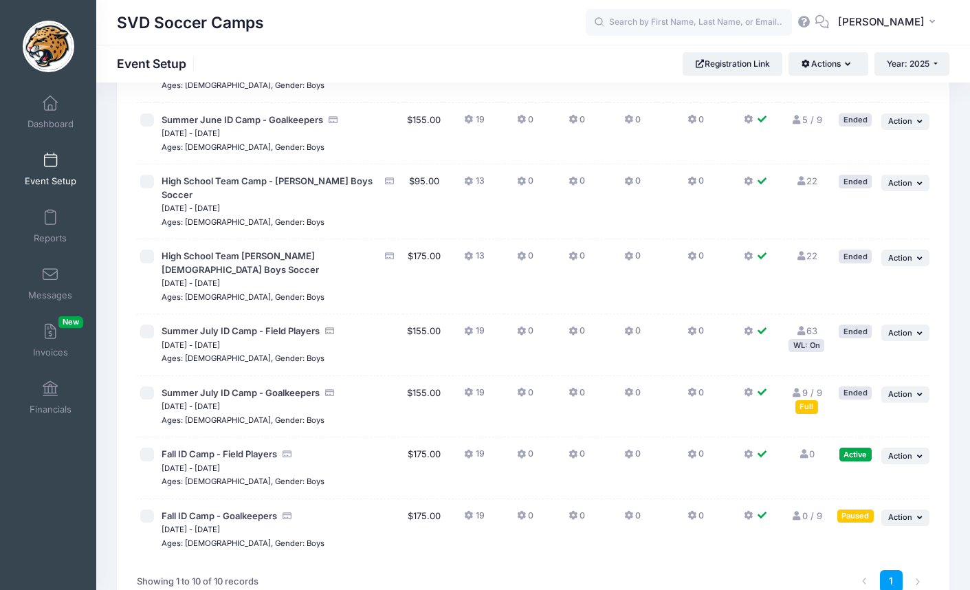
scroll to position [344, 0]
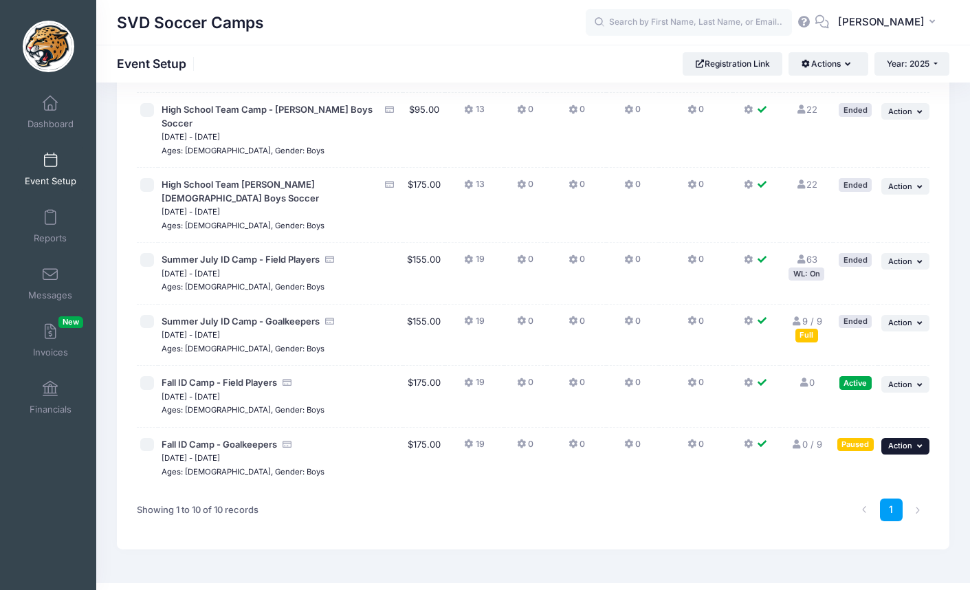
click at [899, 441] on span "Action" at bounding box center [900, 446] width 24 height 10
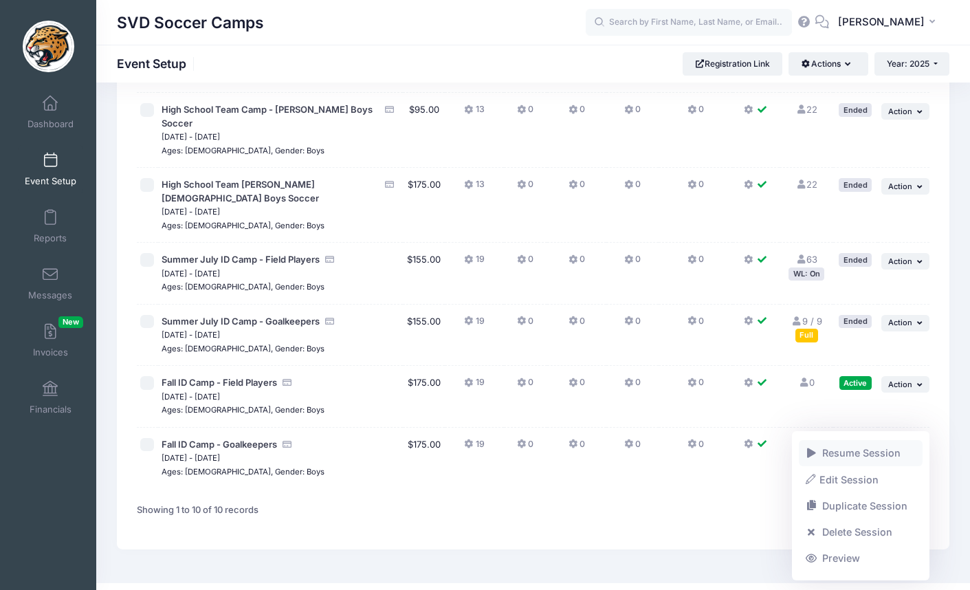
click at [856, 457] on link "Resume Session" at bounding box center [861, 453] width 124 height 26
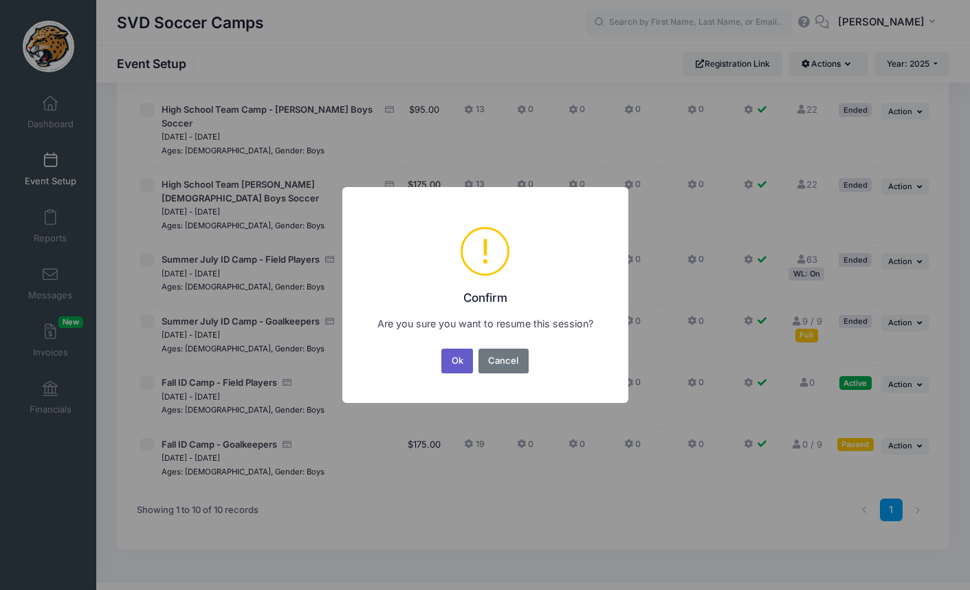
click at [465, 357] on button "Ok" at bounding box center [457, 360] width 32 height 25
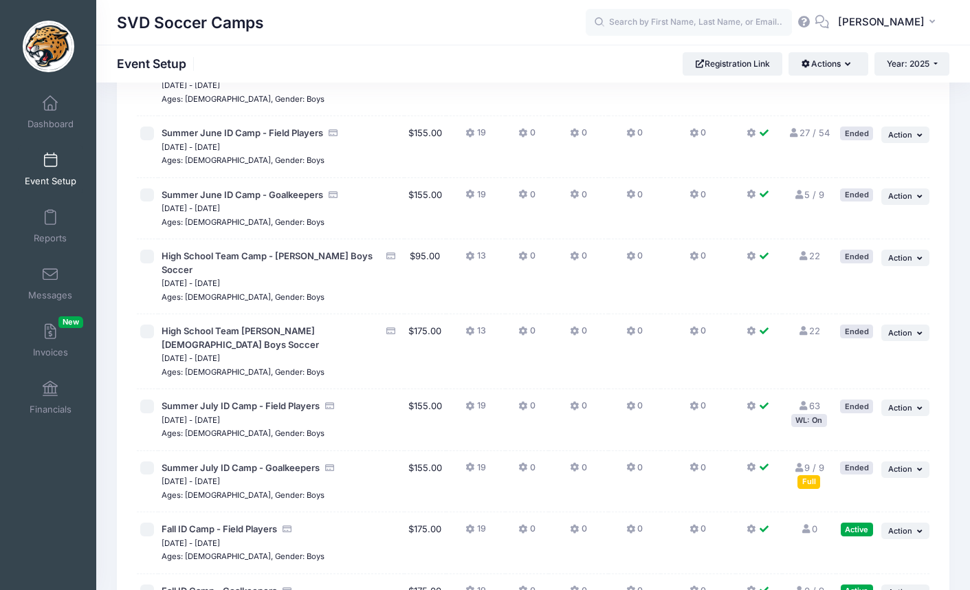
scroll to position [344, 0]
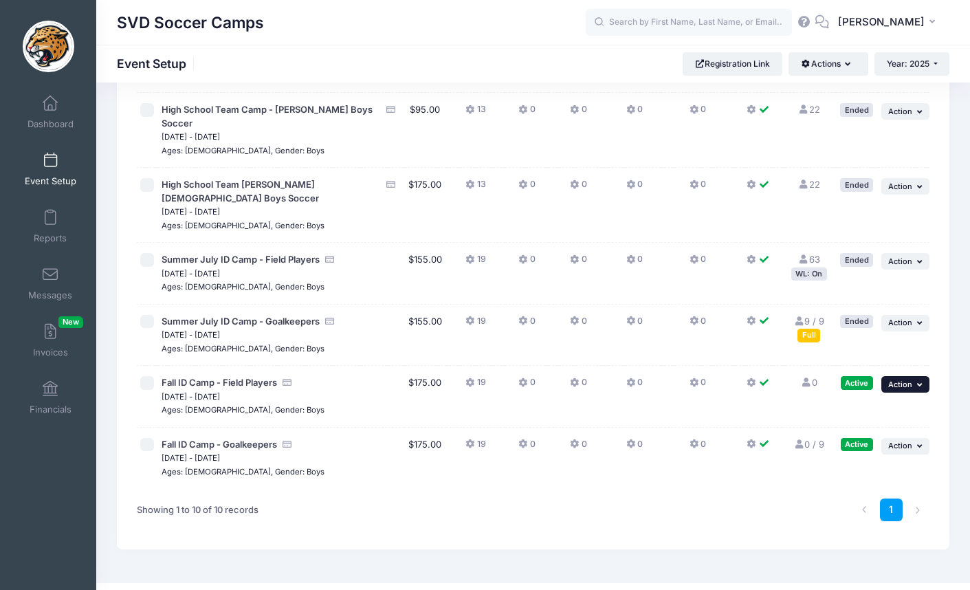
click at [910, 379] on span "Action" at bounding box center [900, 384] width 24 height 10
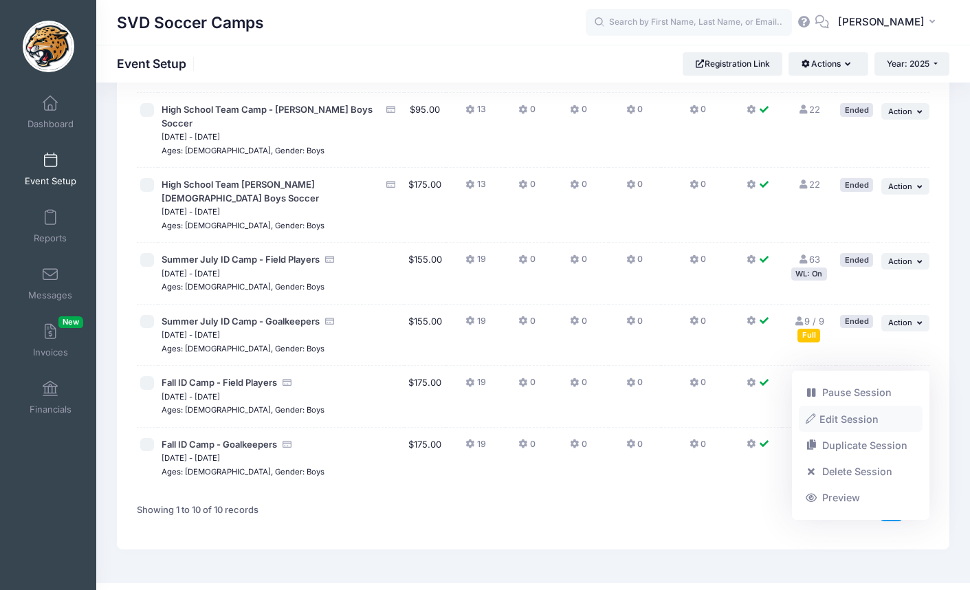
click at [863, 417] on link "Edit Session" at bounding box center [861, 418] width 124 height 26
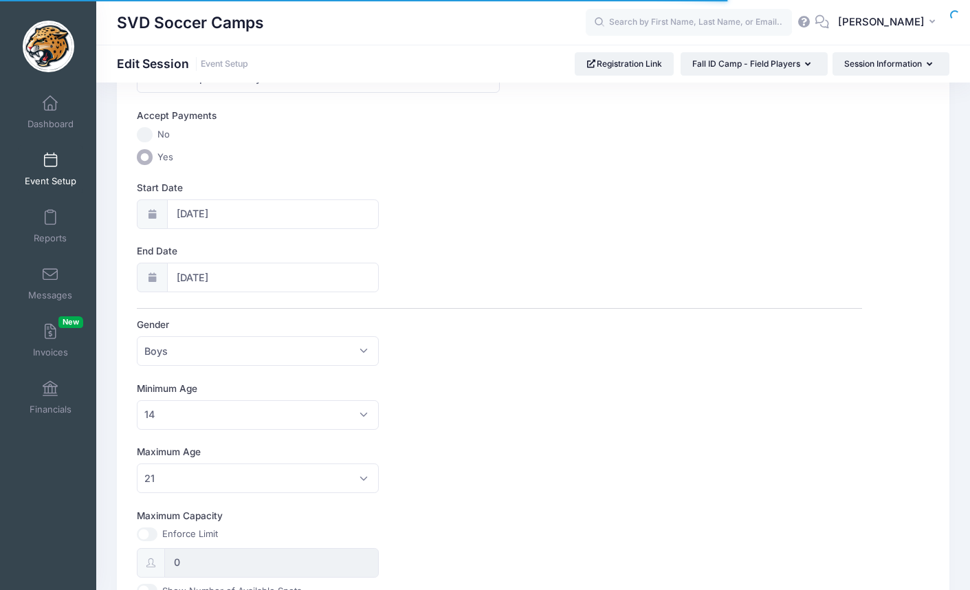
scroll to position [410, 0]
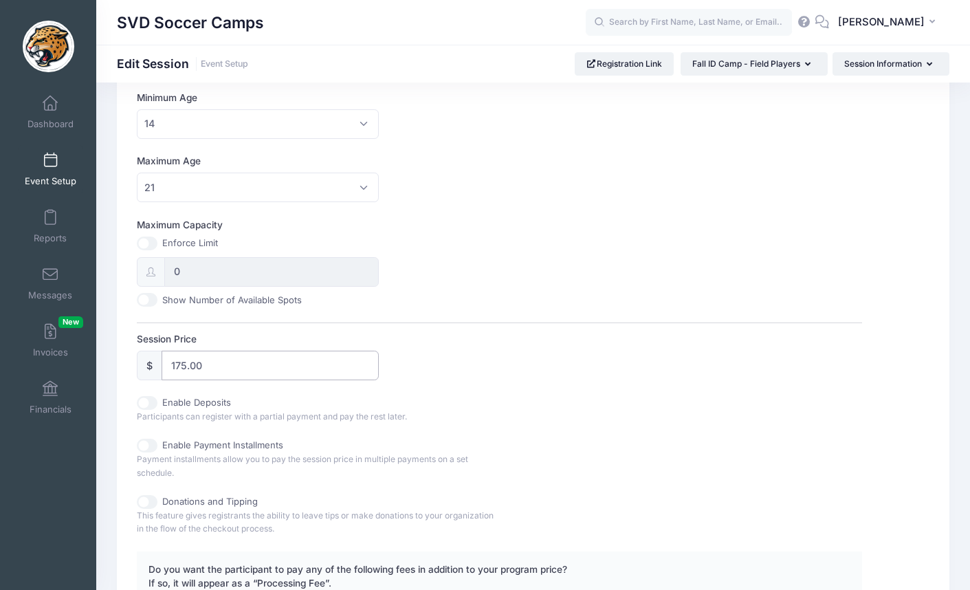
click at [181, 360] on input "175.00" at bounding box center [270, 365] width 217 height 30
type input "155.00"
click at [535, 403] on div "Enable Deposits Participants can register with a partial payment and pay the re…" at bounding box center [499, 409] width 725 height 27
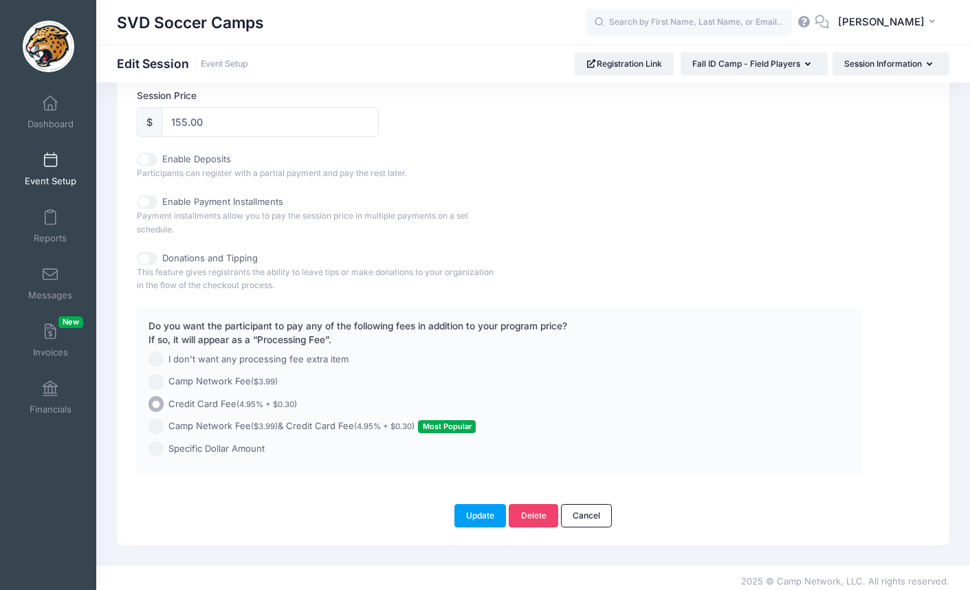
click at [480, 507] on button "Update" at bounding box center [480, 515] width 52 height 23
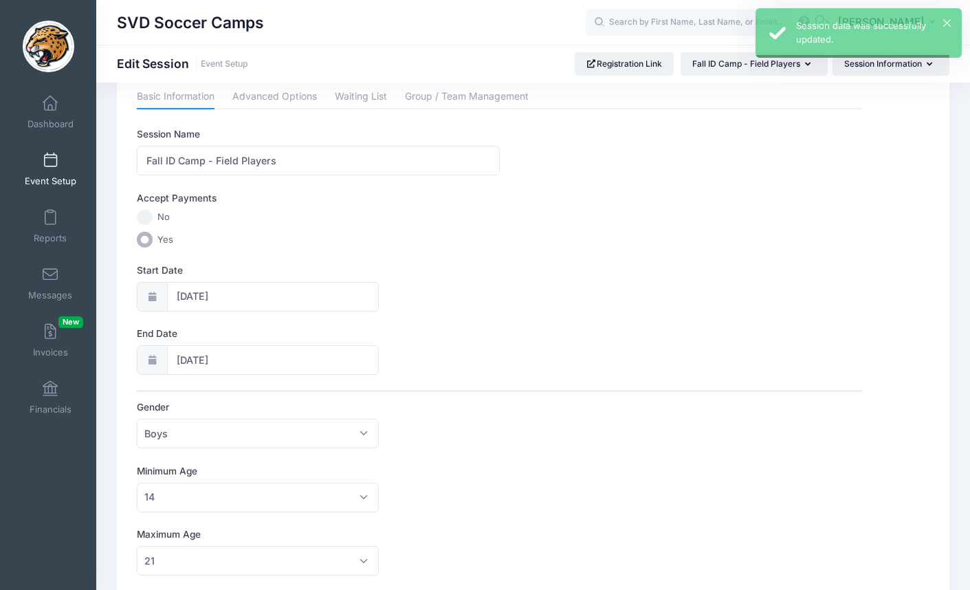
scroll to position [0, 0]
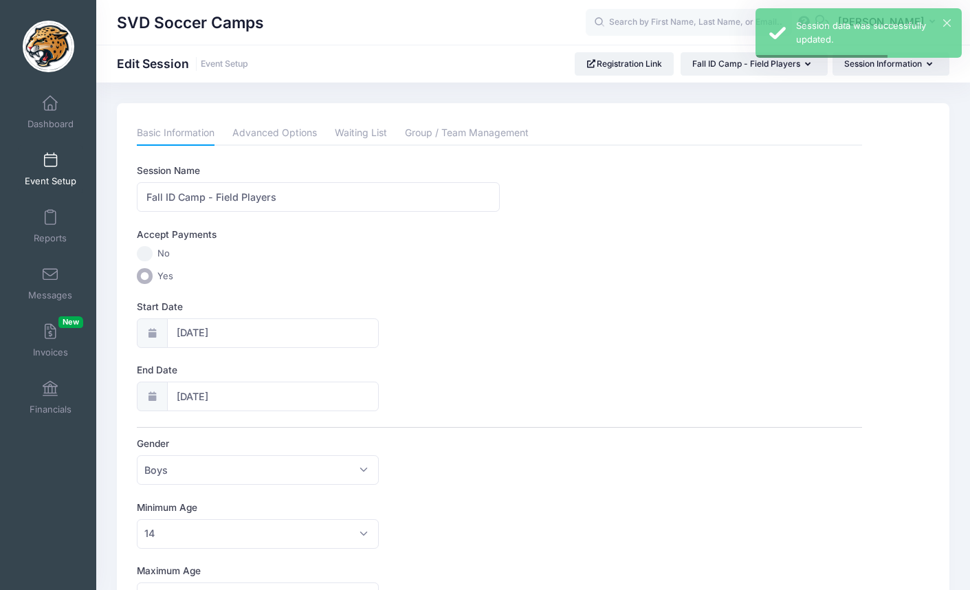
click at [49, 172] on link "Event Setup" at bounding box center [50, 169] width 65 height 48
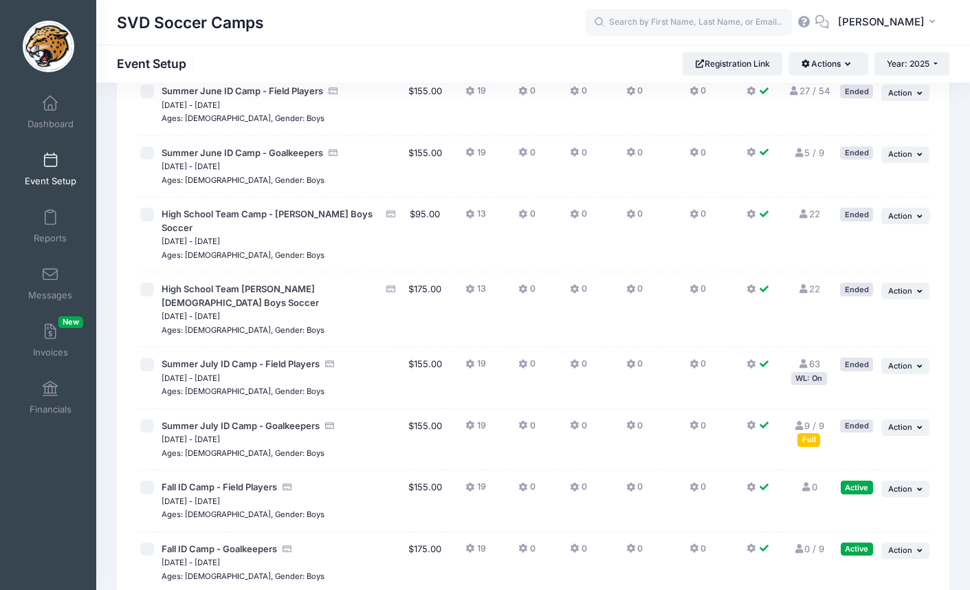
scroll to position [344, 0]
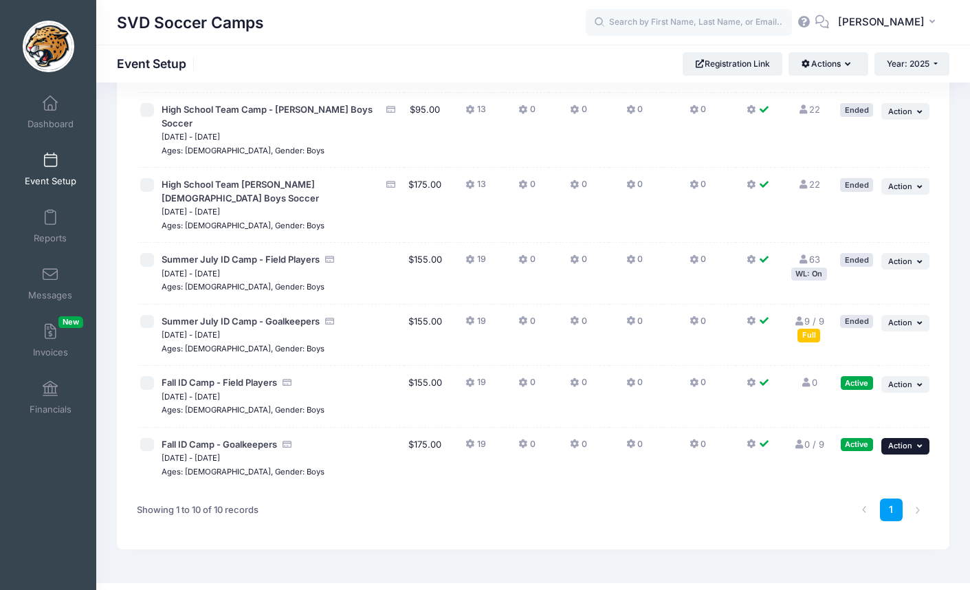
click at [898, 441] on span "Action" at bounding box center [900, 446] width 24 height 10
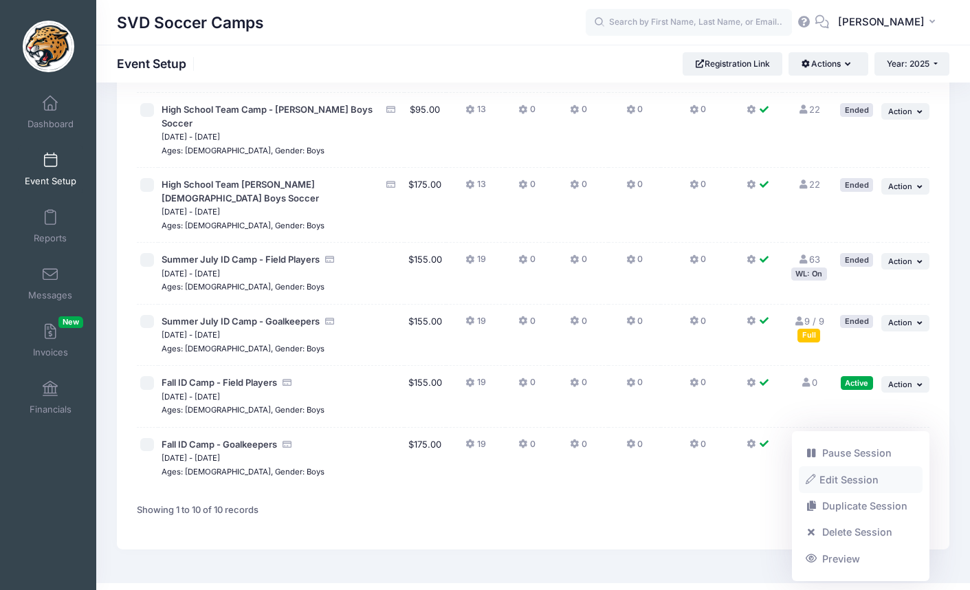
click at [863, 481] on link "Edit Session" at bounding box center [861, 479] width 124 height 26
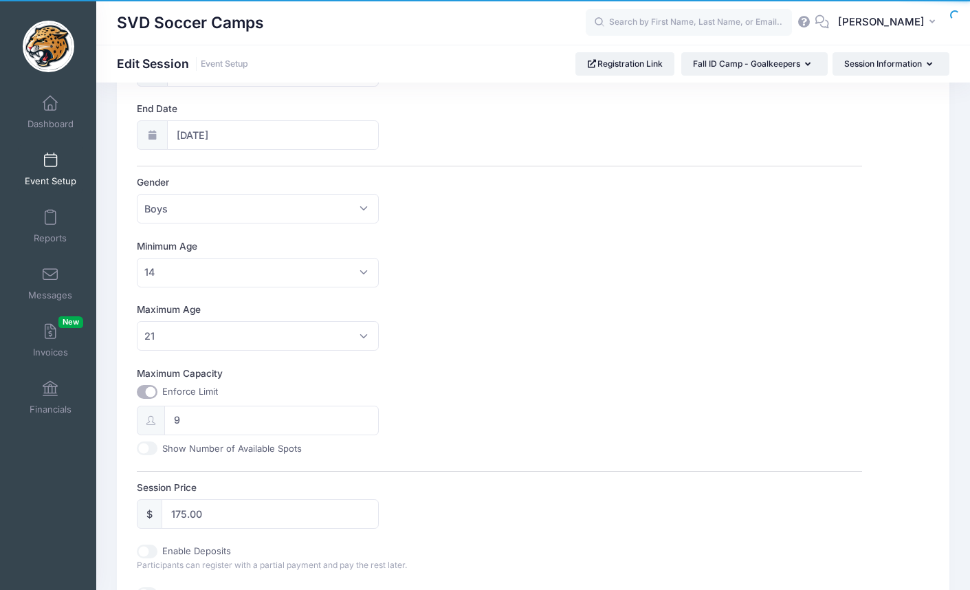
scroll to position [605, 0]
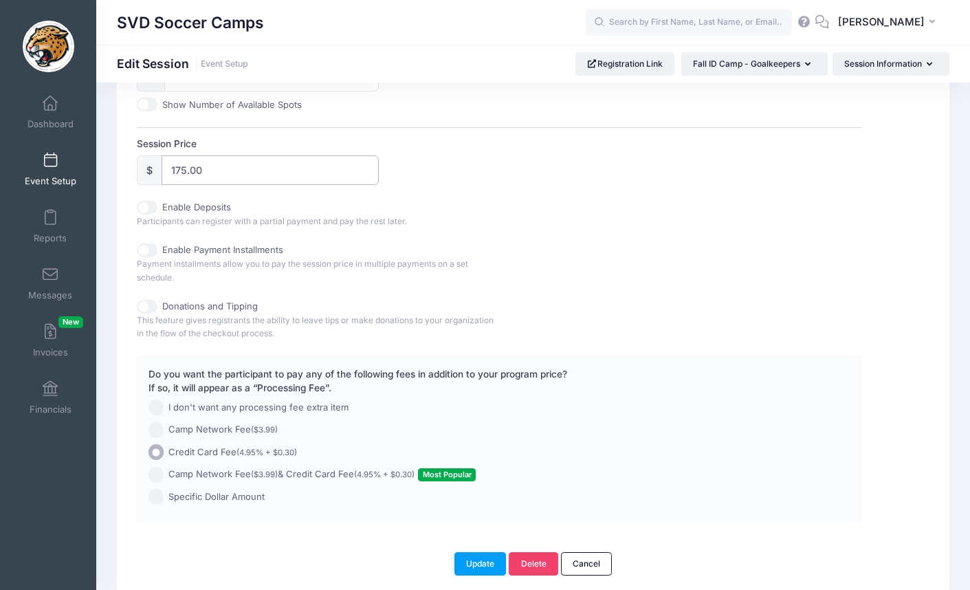
click at [181, 166] on input "175.00" at bounding box center [270, 170] width 217 height 30
type input "155.00"
click at [646, 292] on div "Session Name Fall ID Camp - Goalkeepers Accept Payments No Yes Start Date [DATE…" at bounding box center [499, 41] width 725 height 964
click at [495, 552] on button "Update" at bounding box center [480, 563] width 52 height 23
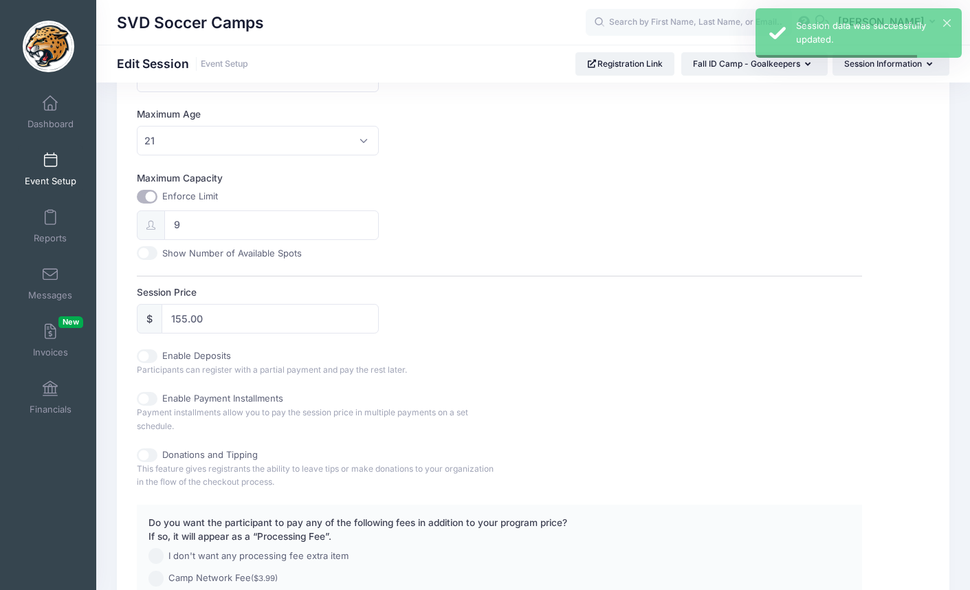
scroll to position [653, 0]
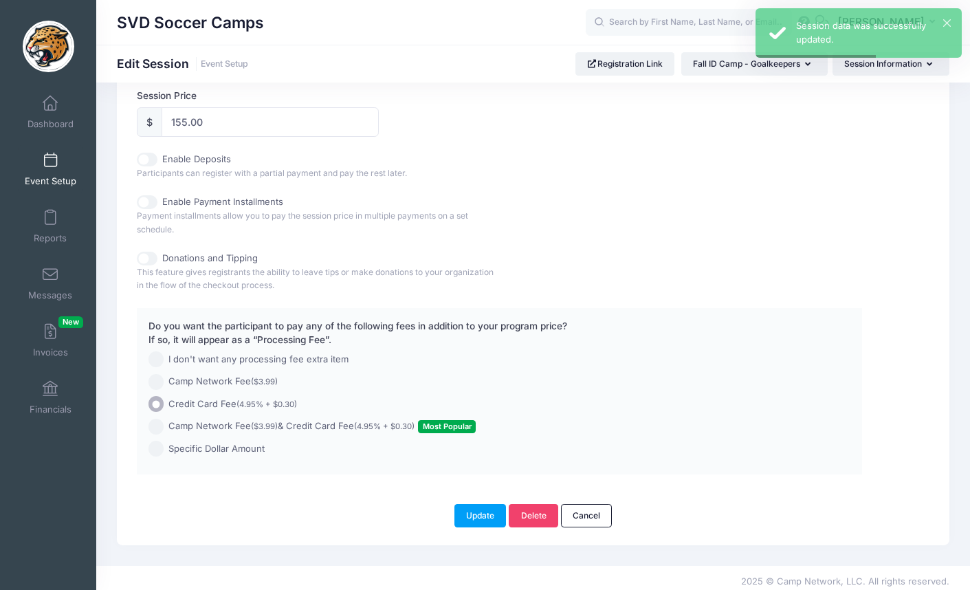
click at [45, 168] on link "Event Setup" at bounding box center [50, 169] width 65 height 48
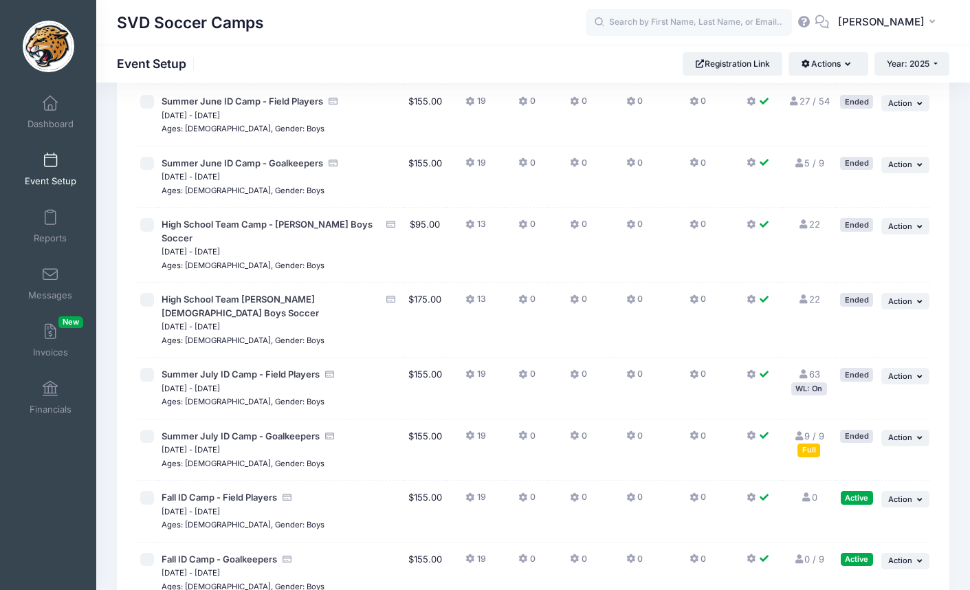
scroll to position [232, 0]
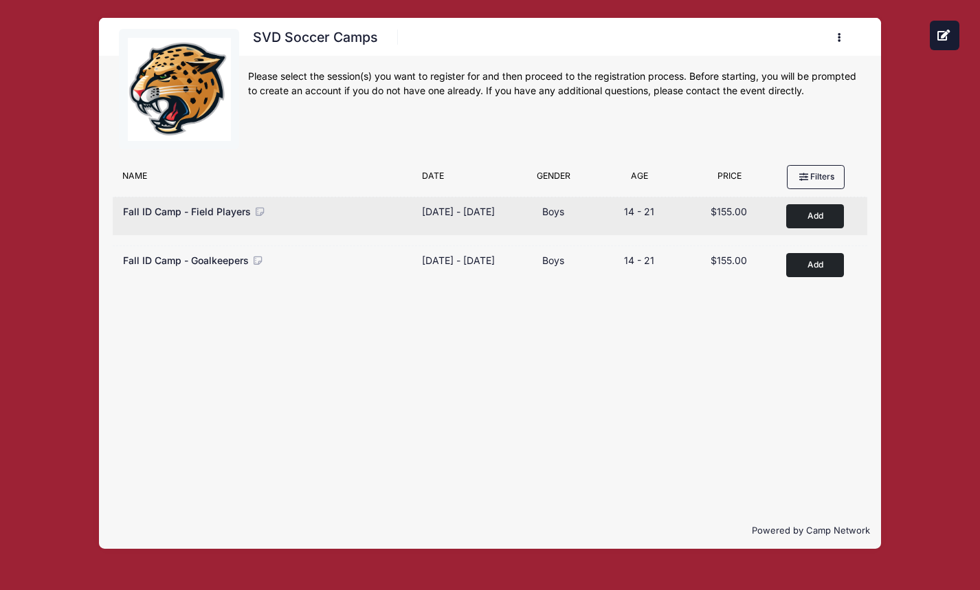
click at [257, 210] on icon at bounding box center [260, 212] width 12 height 10
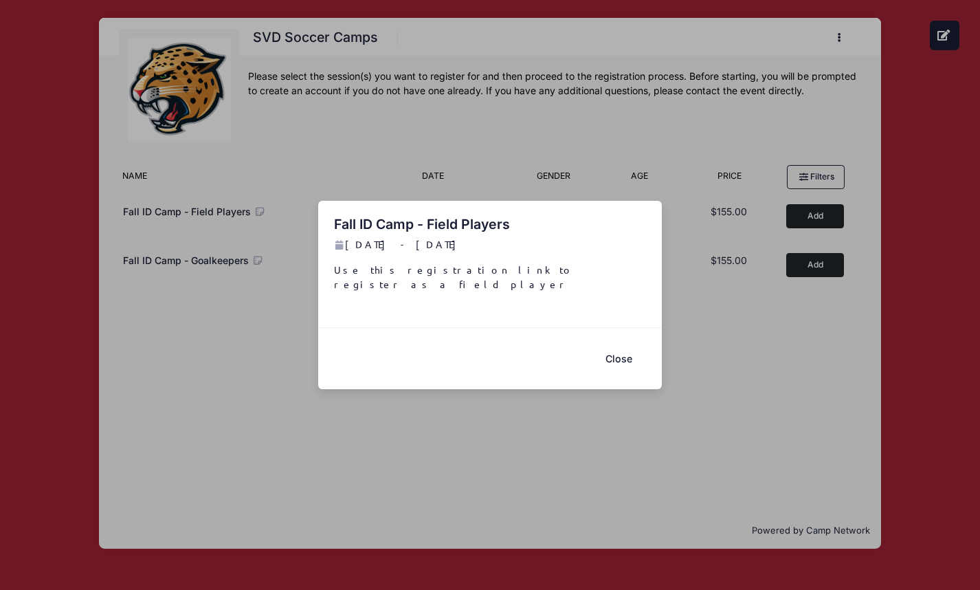
drag, startPoint x: 628, startPoint y: 351, endPoint x: 608, endPoint y: 347, distance: 21.0
click at [628, 351] on button "Close" at bounding box center [618, 359] width 55 height 30
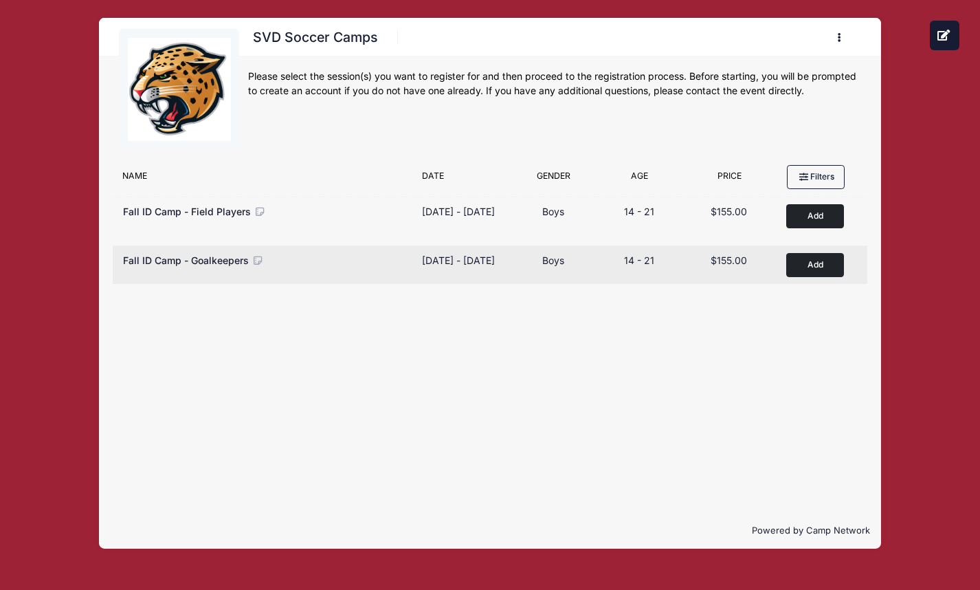
click at [258, 262] on icon at bounding box center [258, 261] width 12 height 10
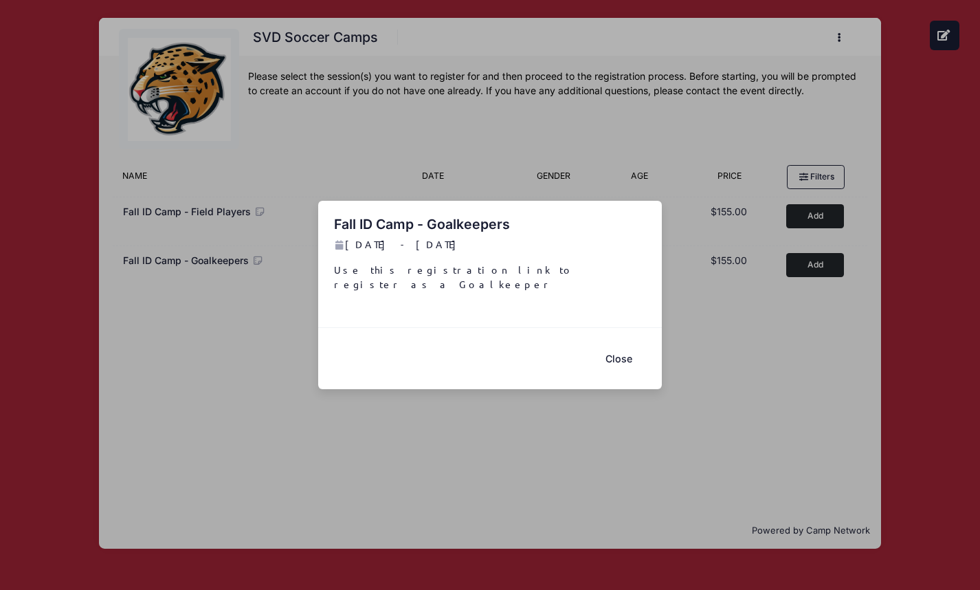
click at [625, 354] on button "Close" at bounding box center [618, 359] width 55 height 30
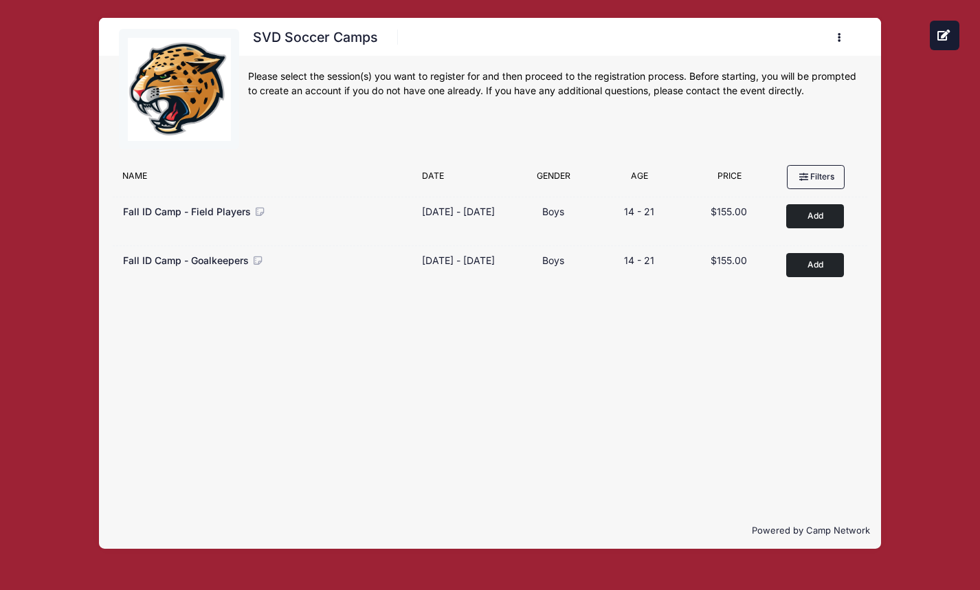
click at [839, 38] on icon "button" at bounding box center [843, 38] width 11 height 0
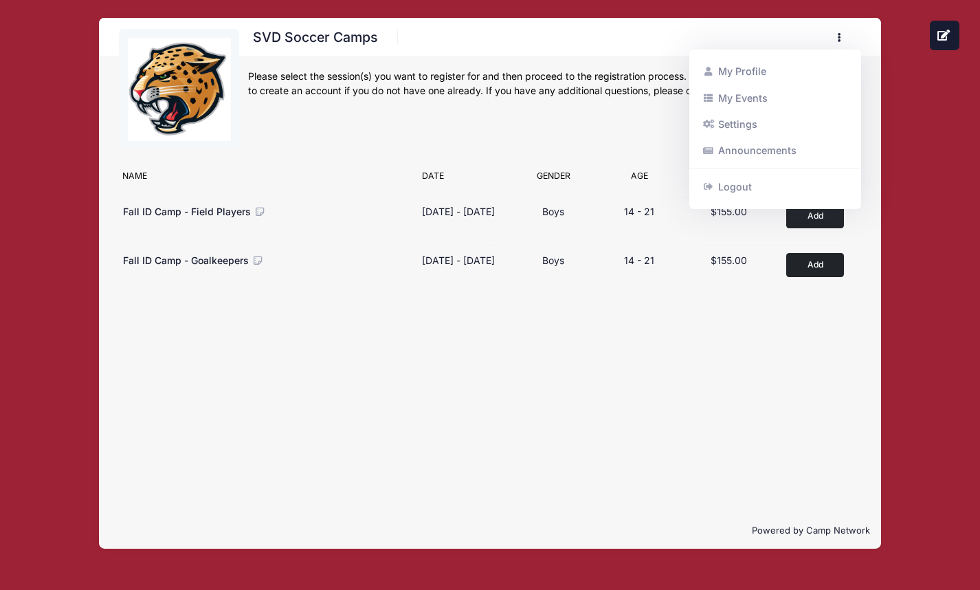
click at [839, 38] on icon "button" at bounding box center [843, 38] width 11 height 0
